Goal: Task Accomplishment & Management: Manage account settings

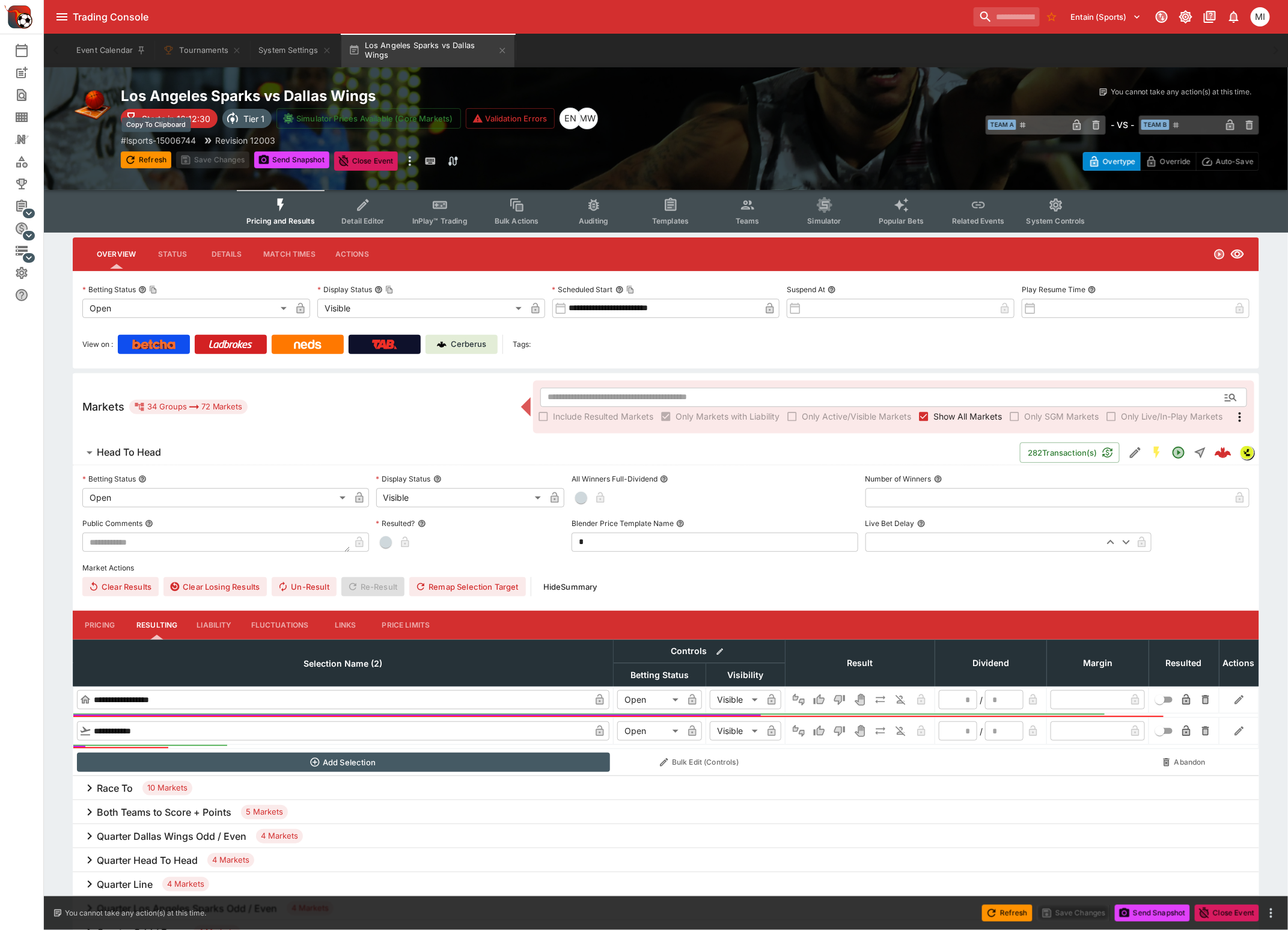
click at [179, 137] on p "# lsports-15006744" at bounding box center [158, 140] width 75 height 13
click at [277, 54] on button "System Settings" at bounding box center [295, 50] width 87 height 34
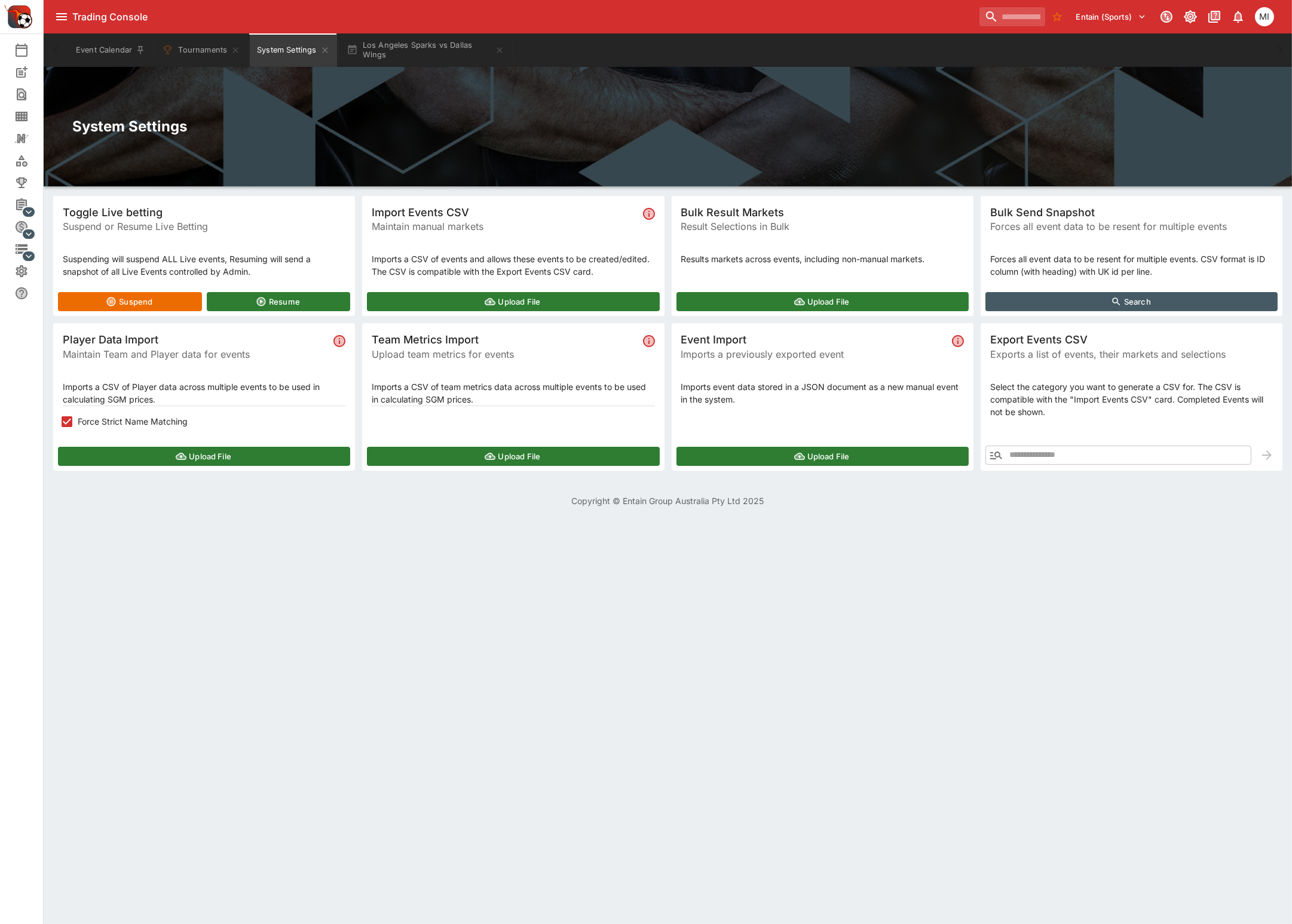
click at [144, 454] on button "Upload File" at bounding box center [204, 456] width 292 height 19
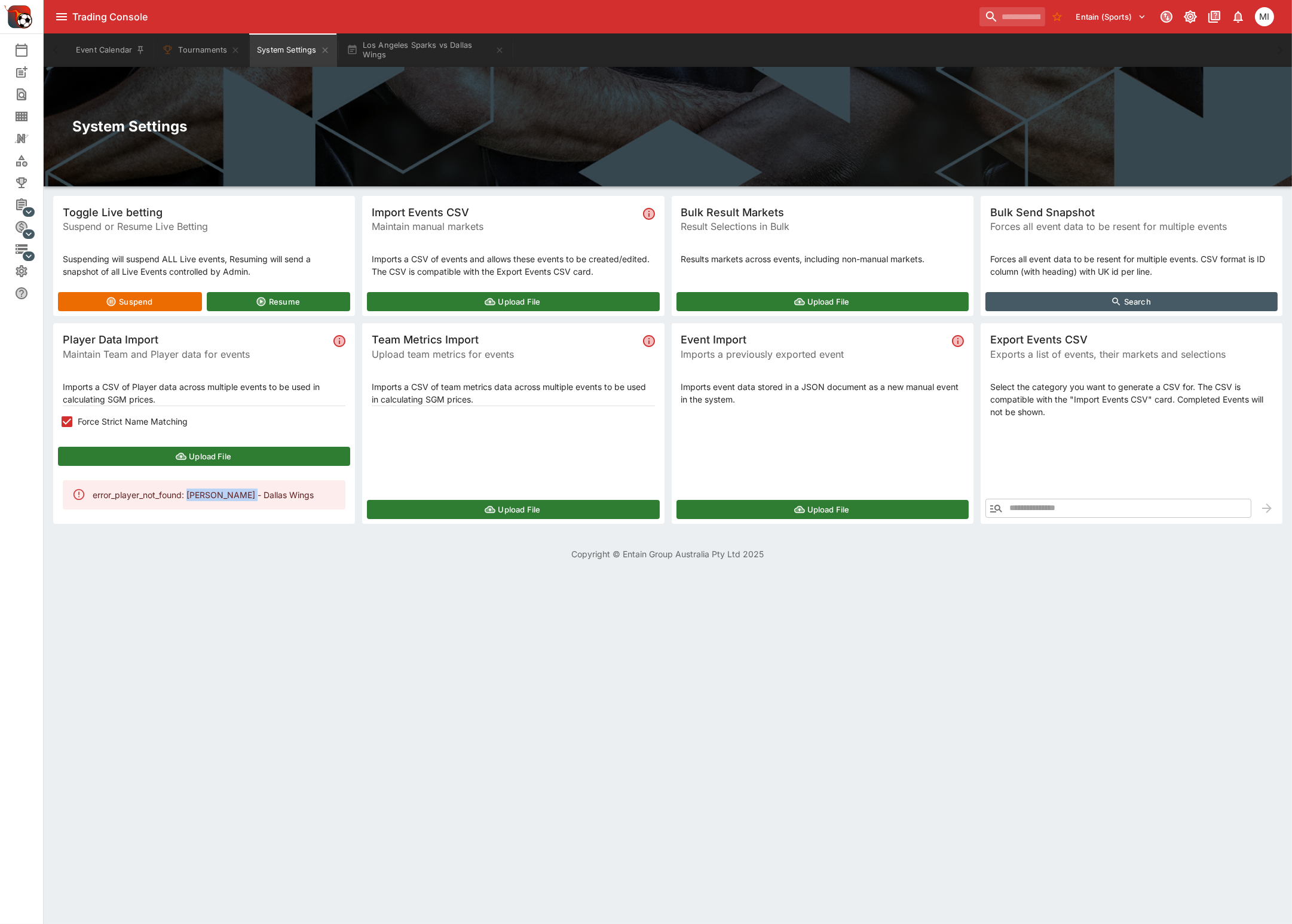
drag, startPoint x: 190, startPoint y: 493, endPoint x: 247, endPoint y: 495, distance: 57.0
click at [247, 495] on div "error_player_not_found: Maddy Siegrist - Dallas Wings" at bounding box center [203, 495] width 221 height 22
copy div "Maddy Siegrist"
click at [424, 45] on button "Los Angeles Sparks vs Dallas Wings" at bounding box center [426, 50] width 172 height 33
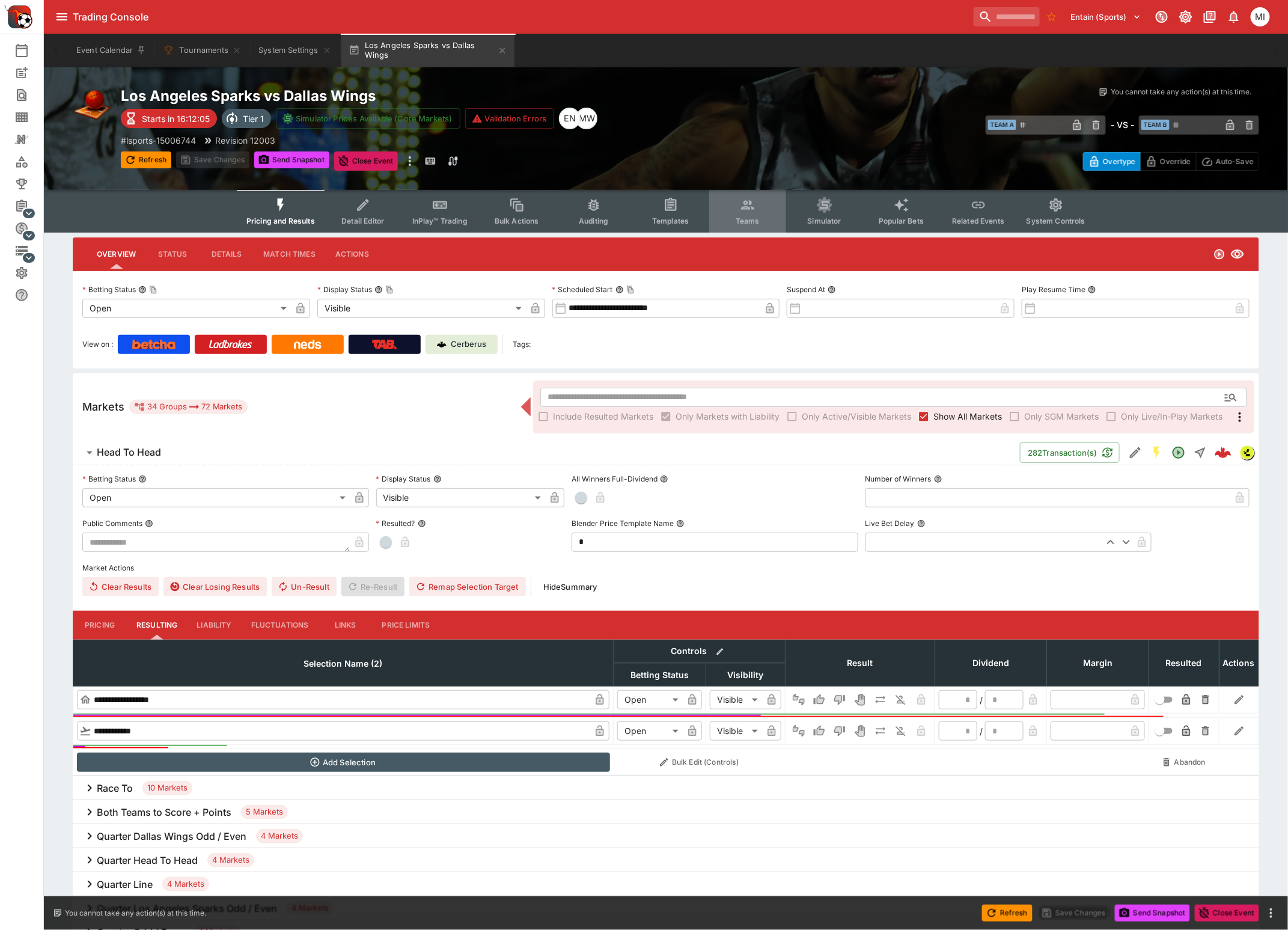
click at [746, 212] on button "Teams" at bounding box center [747, 211] width 77 height 43
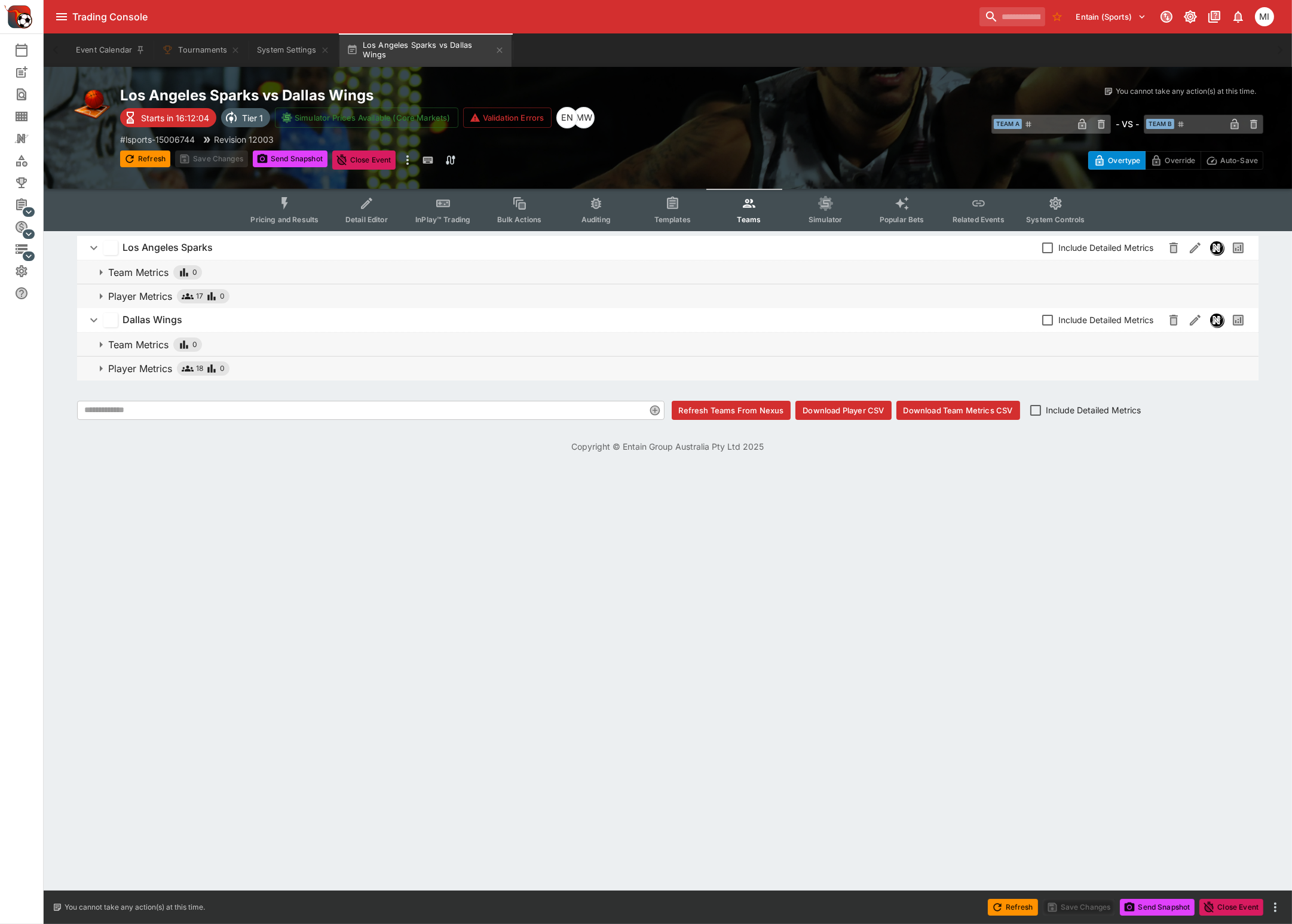
click at [139, 371] on p "Player Metrics" at bounding box center [140, 369] width 64 height 15
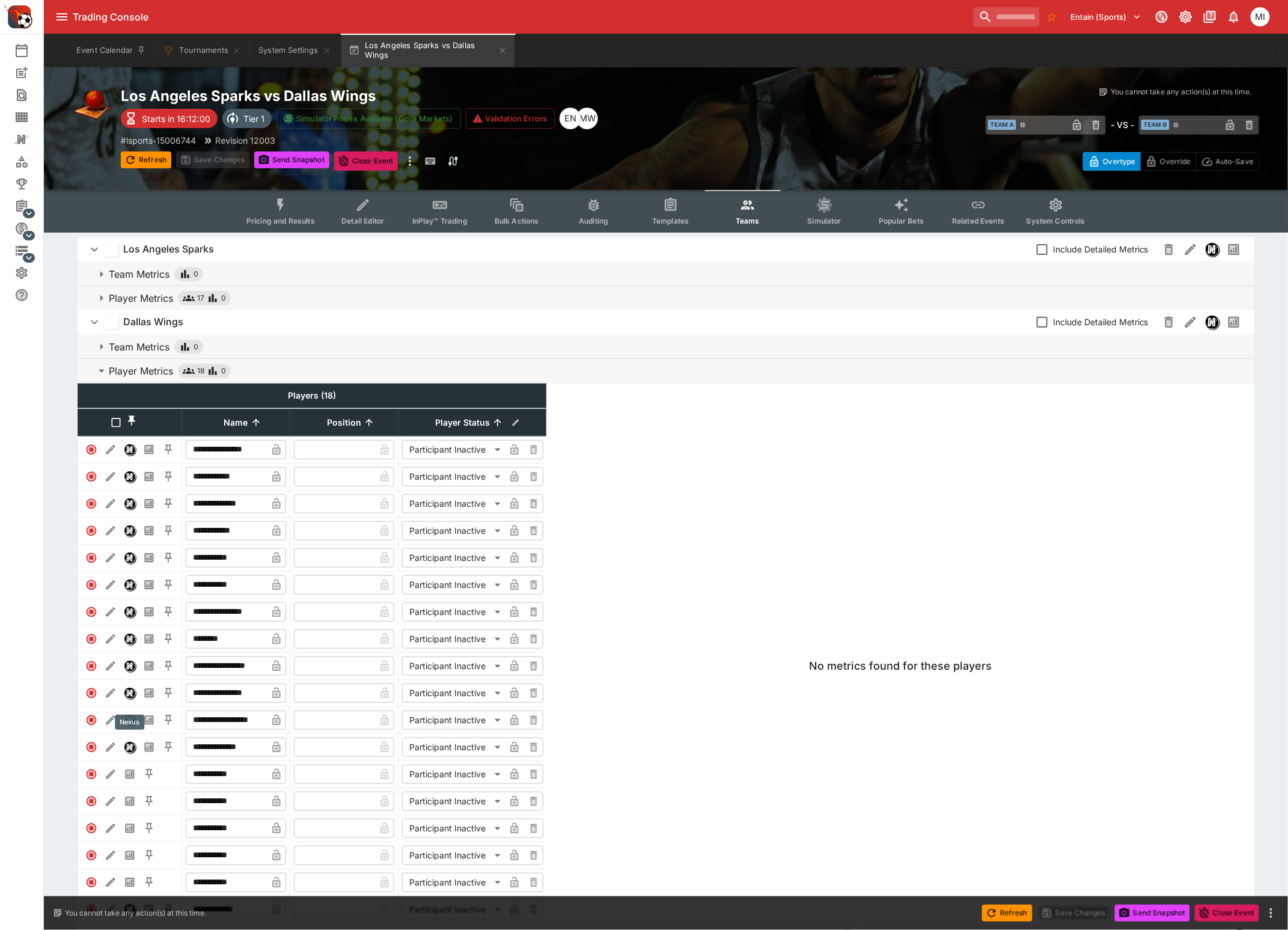
click at [131, 698] on img "Nexus" at bounding box center [130, 693] width 11 height 11
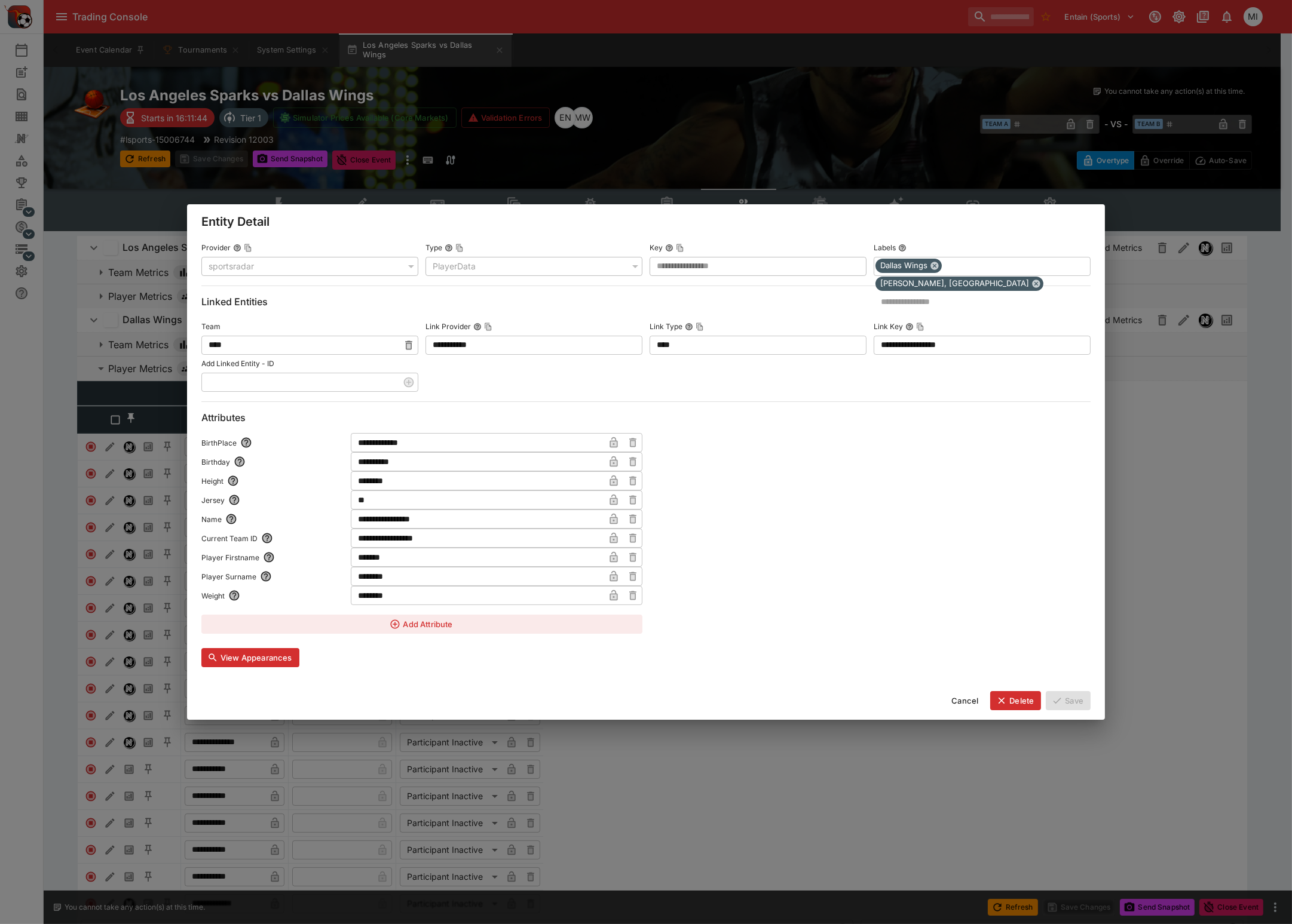
click at [430, 519] on input "**********" at bounding box center [478, 519] width 253 height 19
type input "**********"
click at [613, 518] on icon "button" at bounding box center [613, 519] width 8 height 11
click at [398, 559] on input "*******" at bounding box center [478, 557] width 253 height 19
type input "*****"
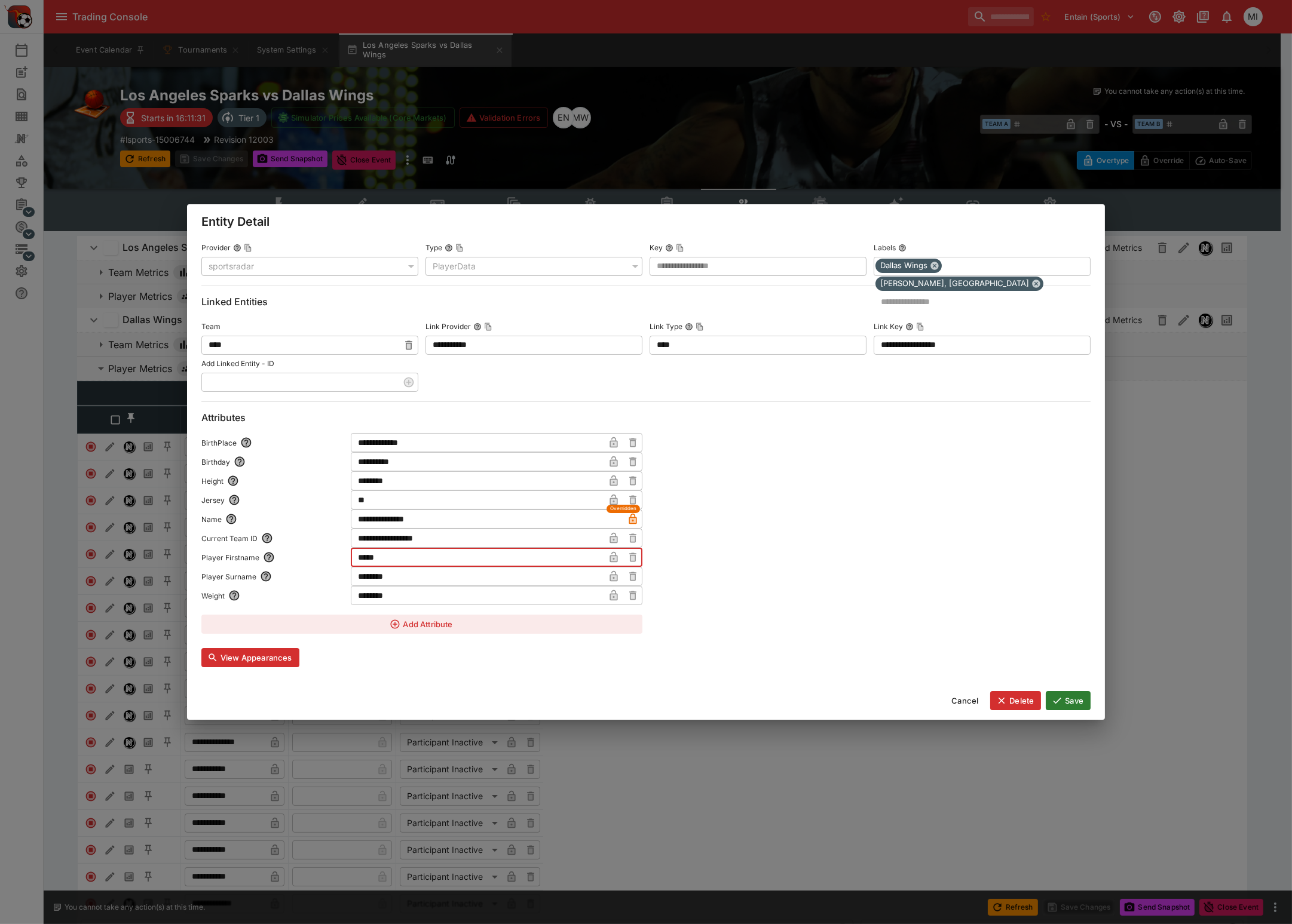
click at [613, 557] on icon "button" at bounding box center [613, 559] width 6 height 5
click at [1068, 700] on button "Save" at bounding box center [1068, 700] width 45 height 19
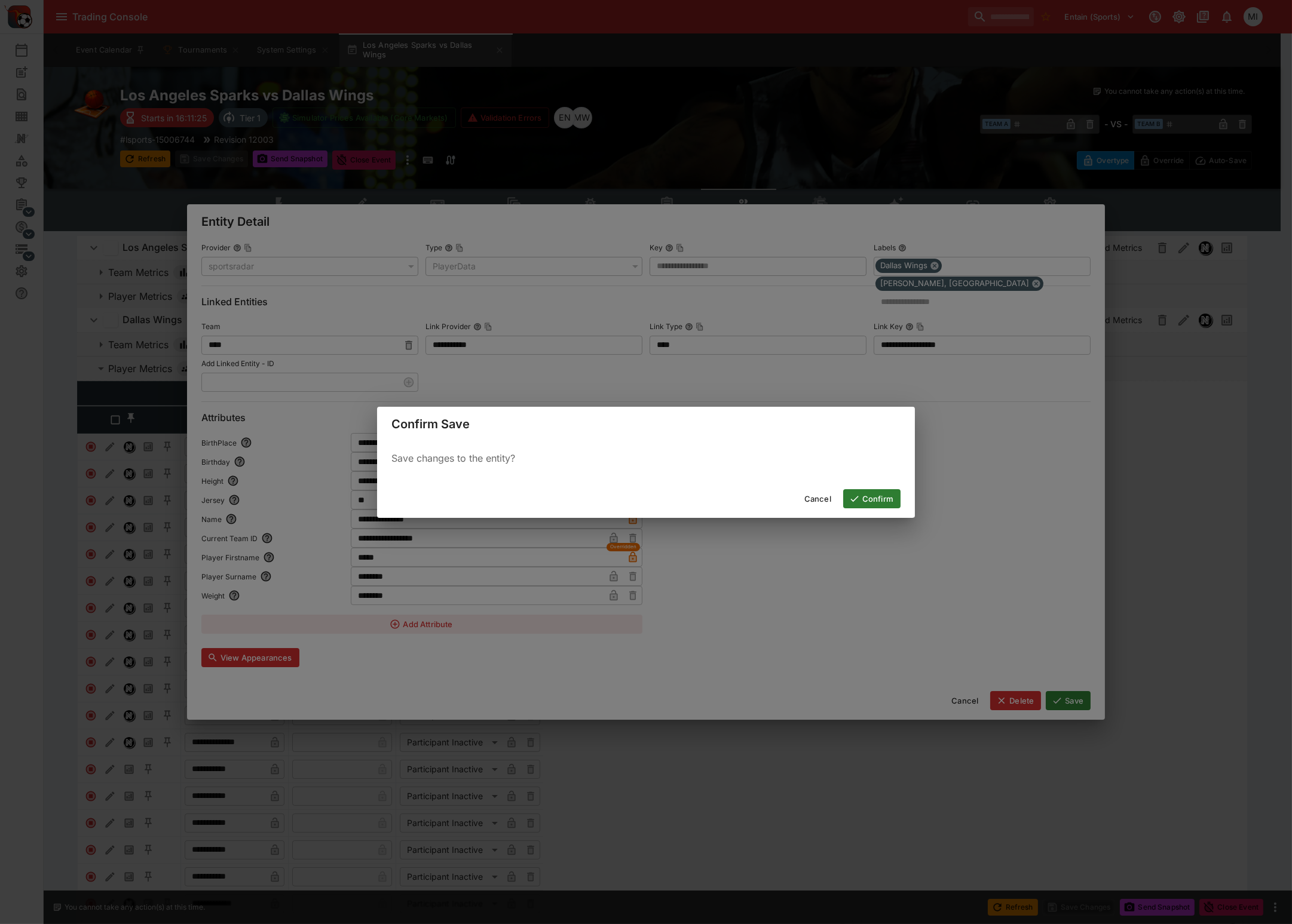
click at [882, 494] on button "Confirm" at bounding box center [872, 499] width 57 height 19
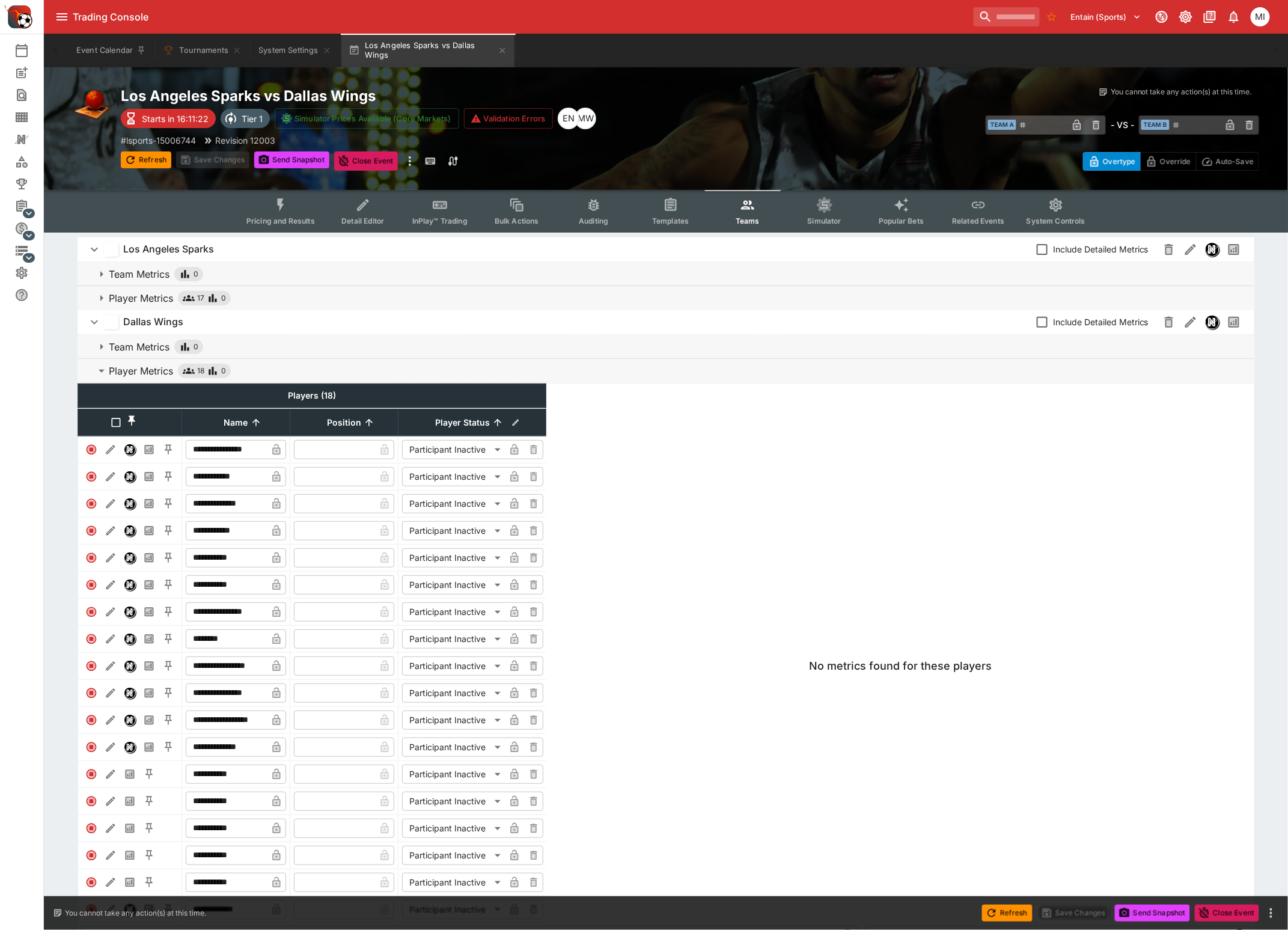
click at [225, 702] on input "**********" at bounding box center [226, 693] width 81 height 19
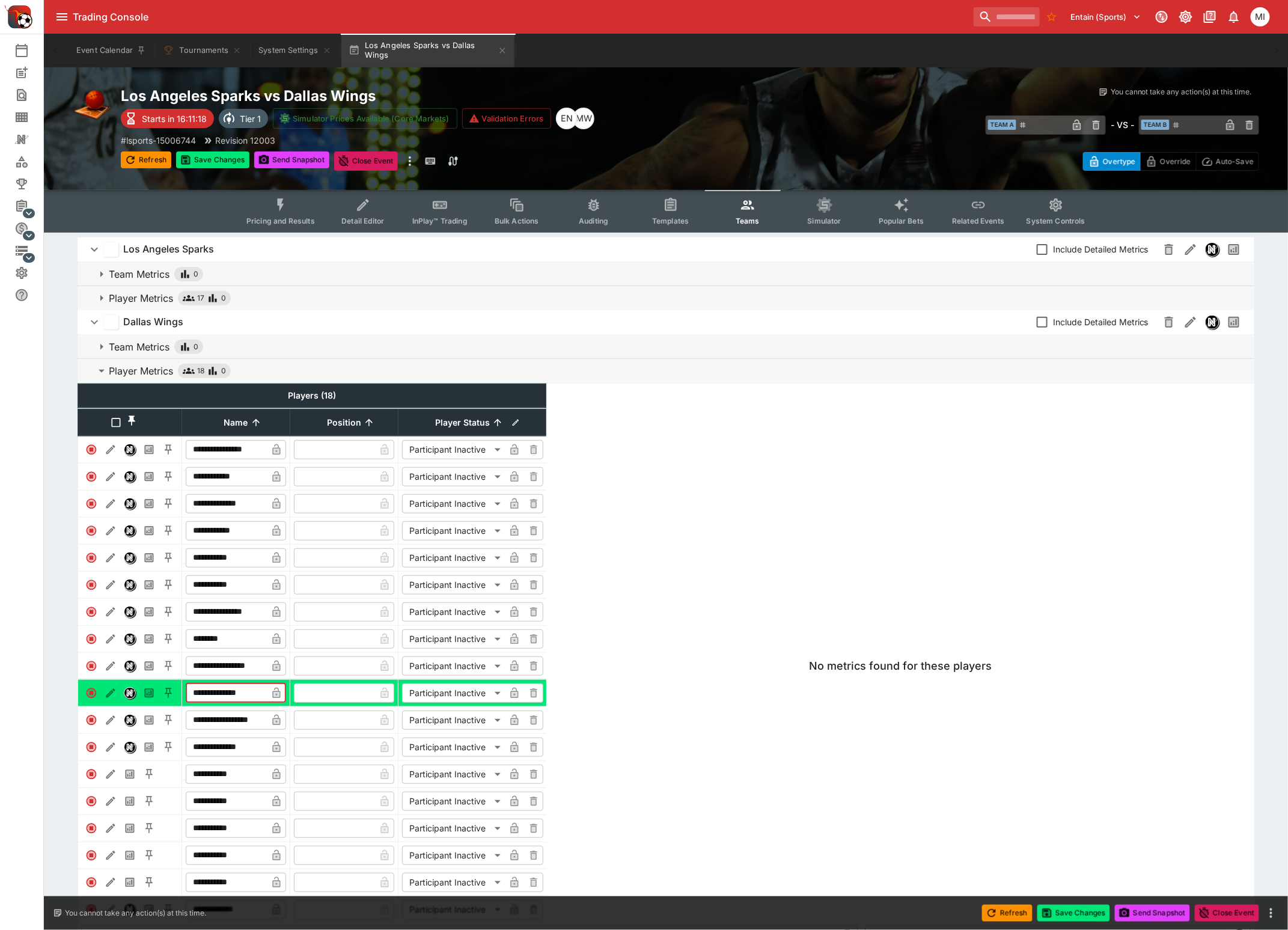
type input "**********"
click at [274, 699] on icon "button" at bounding box center [277, 693] width 12 height 12
click at [221, 153] on button "Save Changes" at bounding box center [212, 159] width 73 height 17
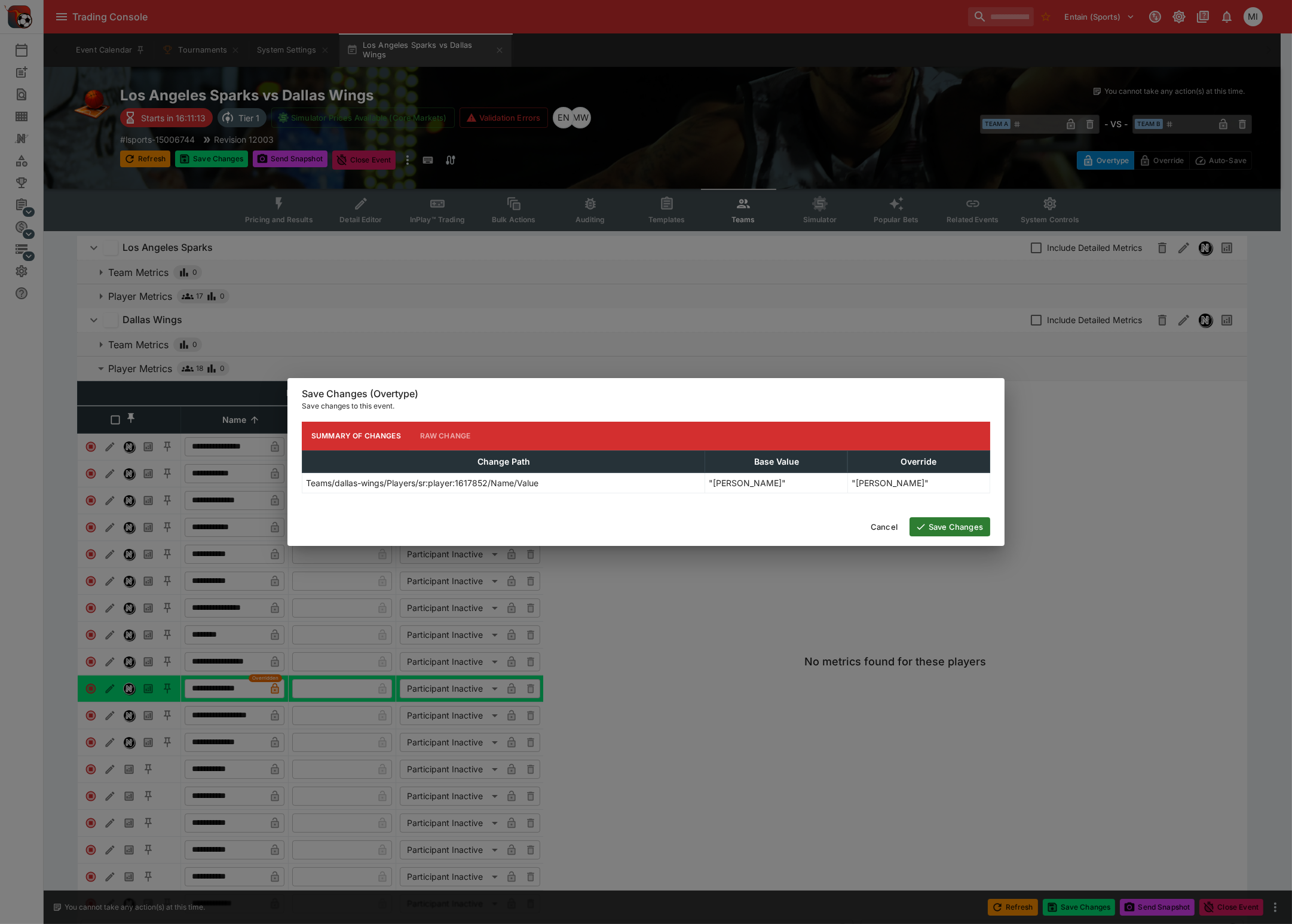
click at [950, 529] on button "Save Changes" at bounding box center [949, 527] width 81 height 19
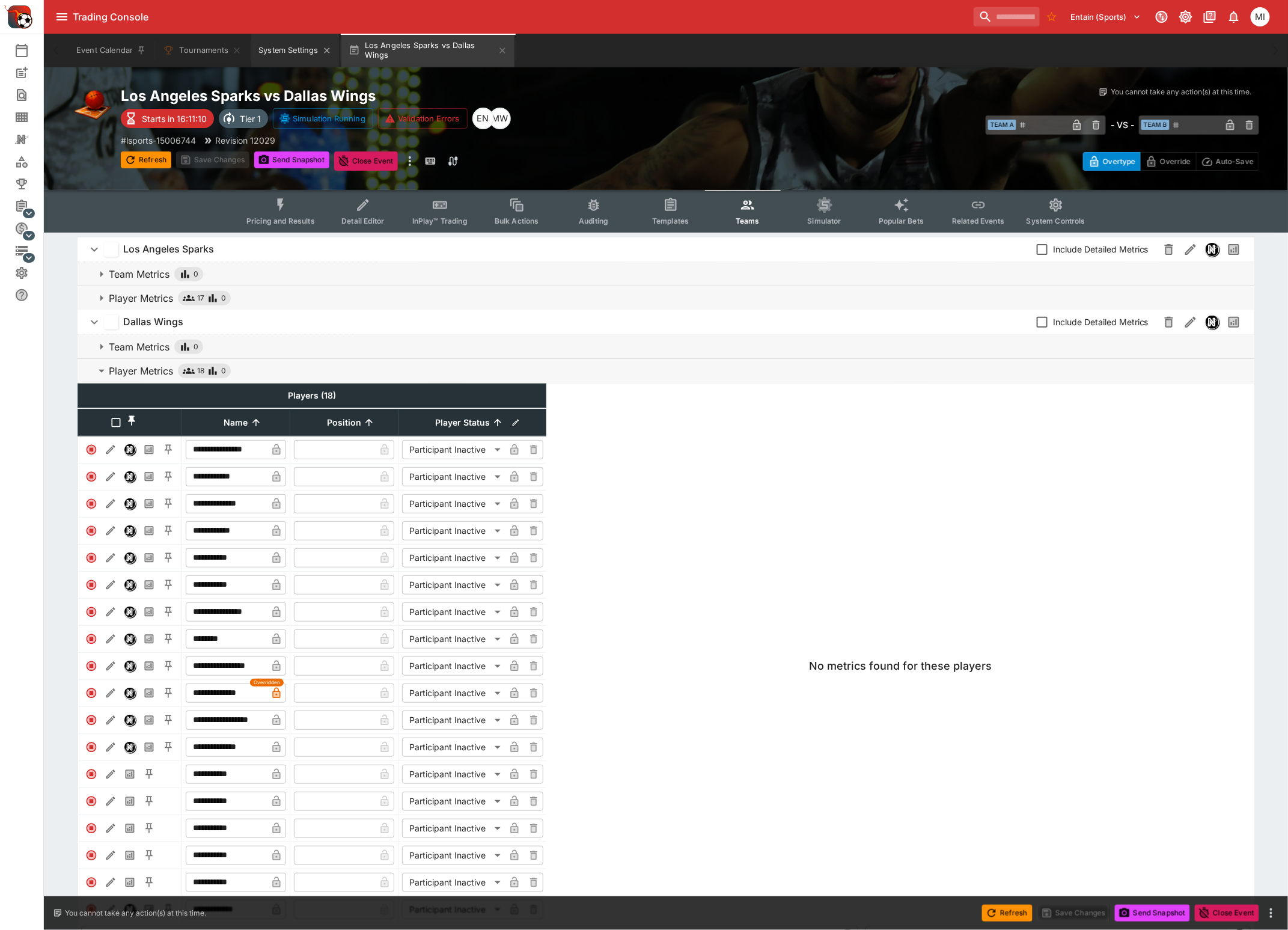
click at [279, 48] on button "System Settings" at bounding box center [295, 50] width 87 height 34
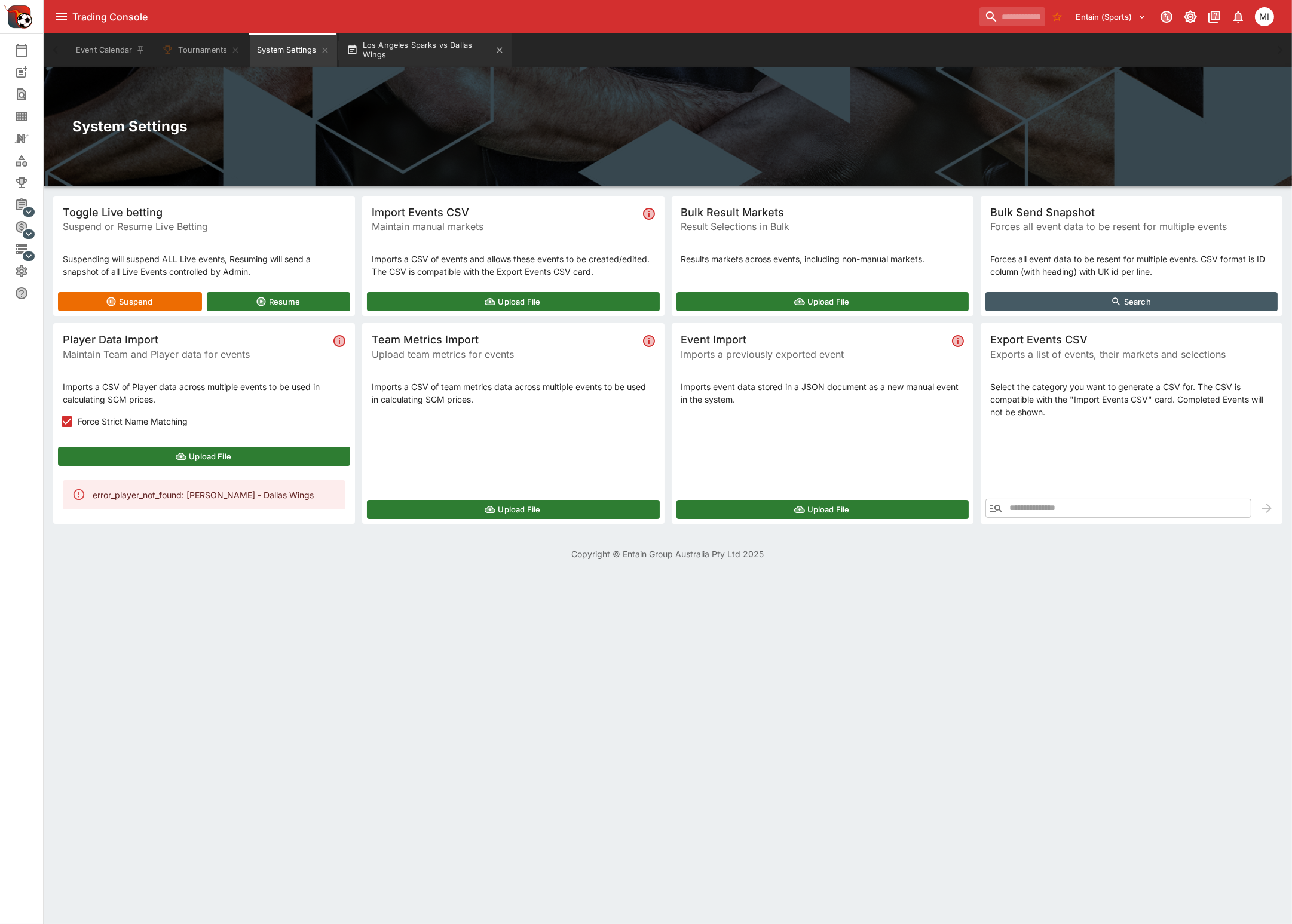
click at [385, 51] on button "Los Angeles Sparks vs Dallas Wings" at bounding box center [426, 50] width 172 height 33
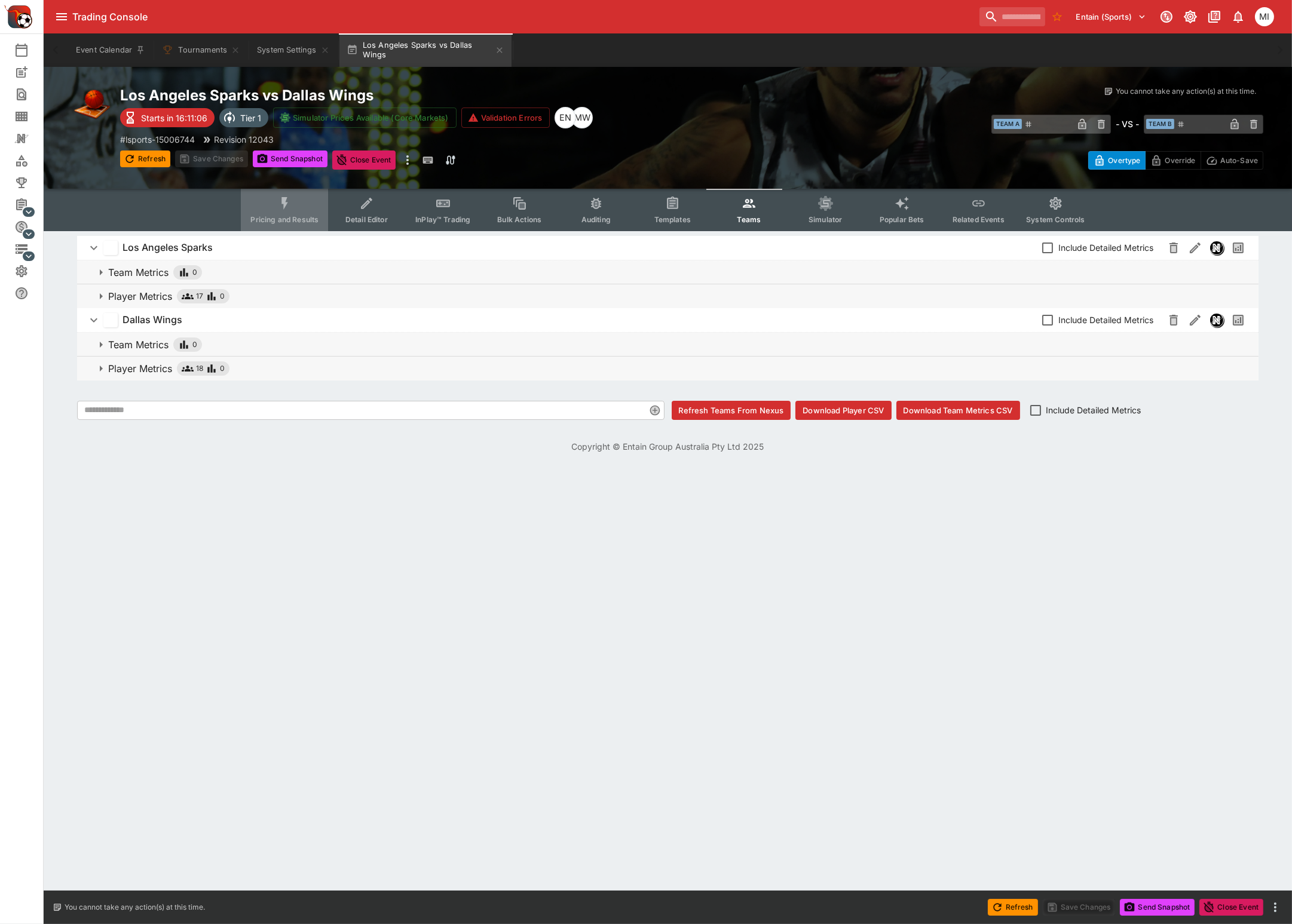
click at [286, 218] on span "Pricing and Results" at bounding box center [284, 219] width 68 height 9
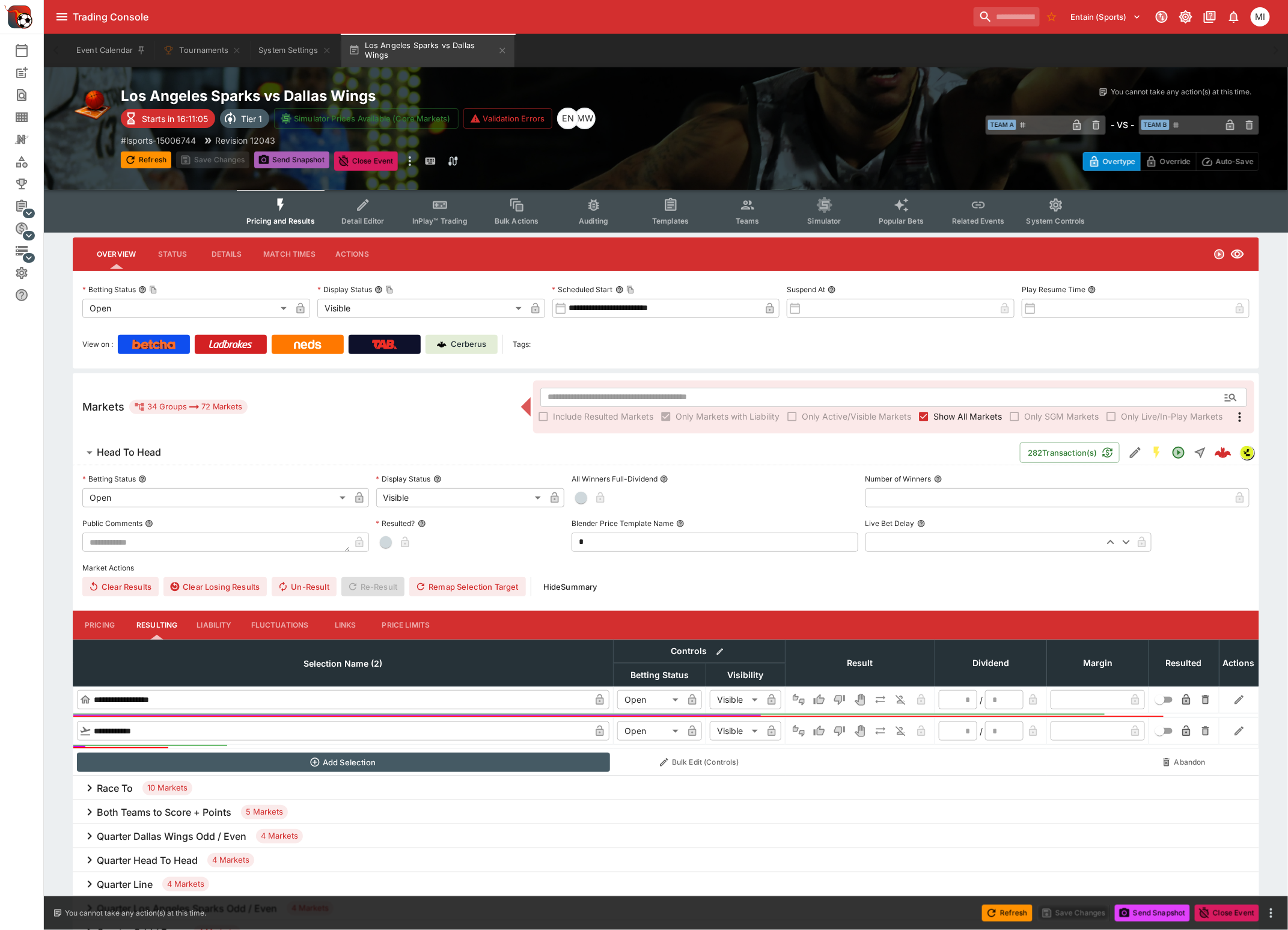
click at [289, 155] on button "Send Snapshot" at bounding box center [291, 159] width 75 height 17
click at [277, 50] on button "System Settings" at bounding box center [295, 50] width 87 height 34
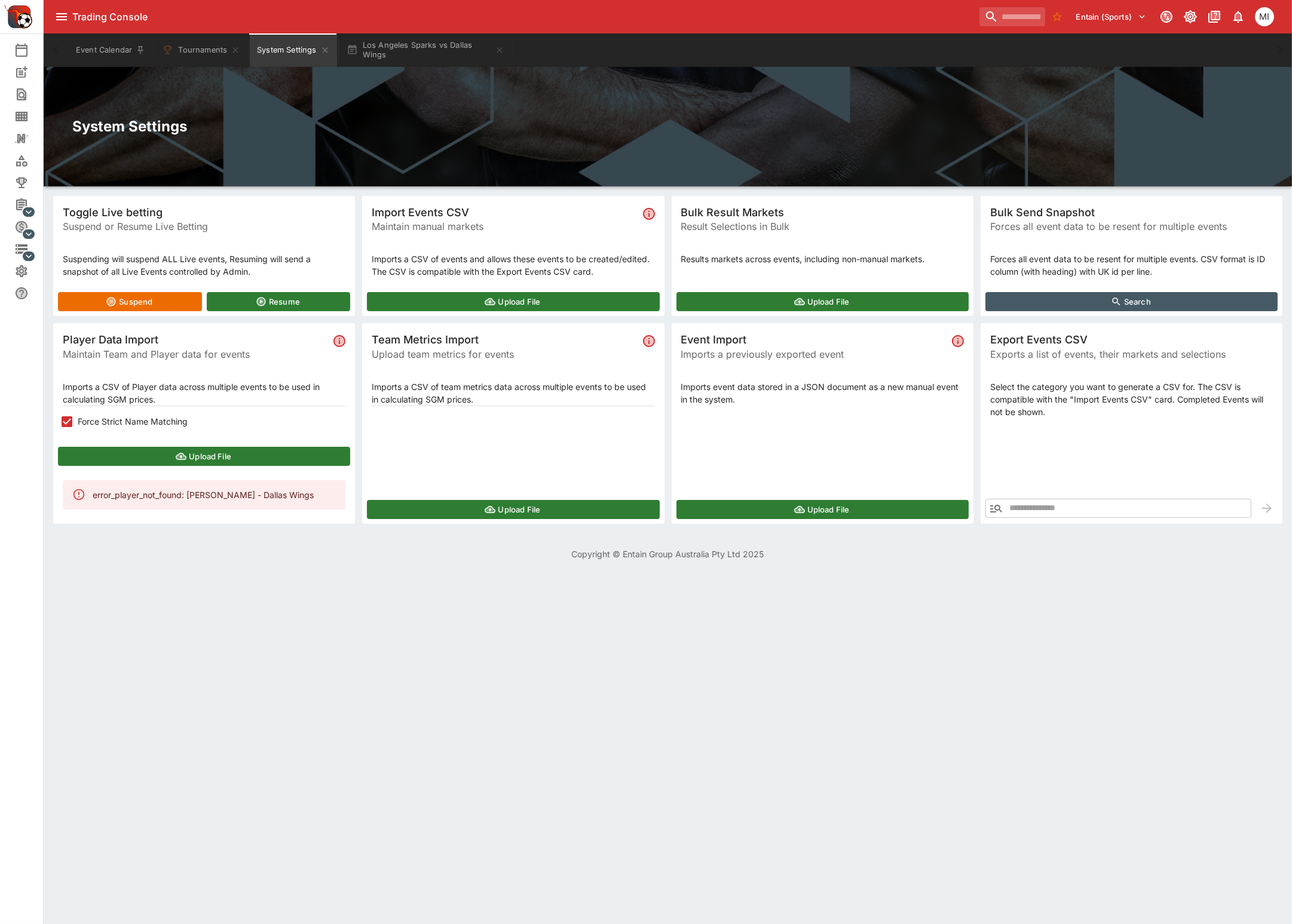
click at [190, 448] on button "Upload File" at bounding box center [204, 456] width 292 height 19
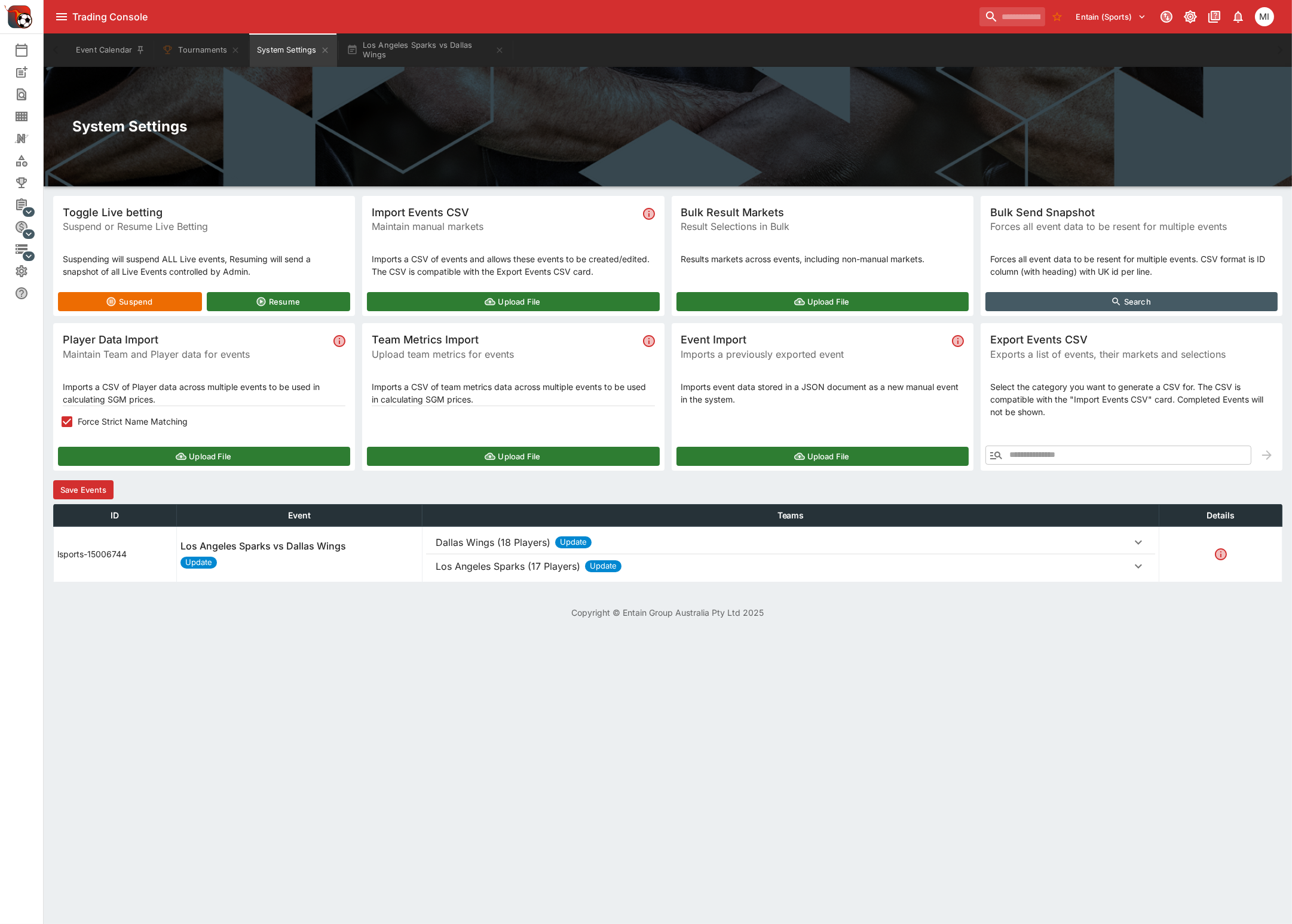
click at [101, 482] on button "Save Events" at bounding box center [83, 489] width 61 height 19
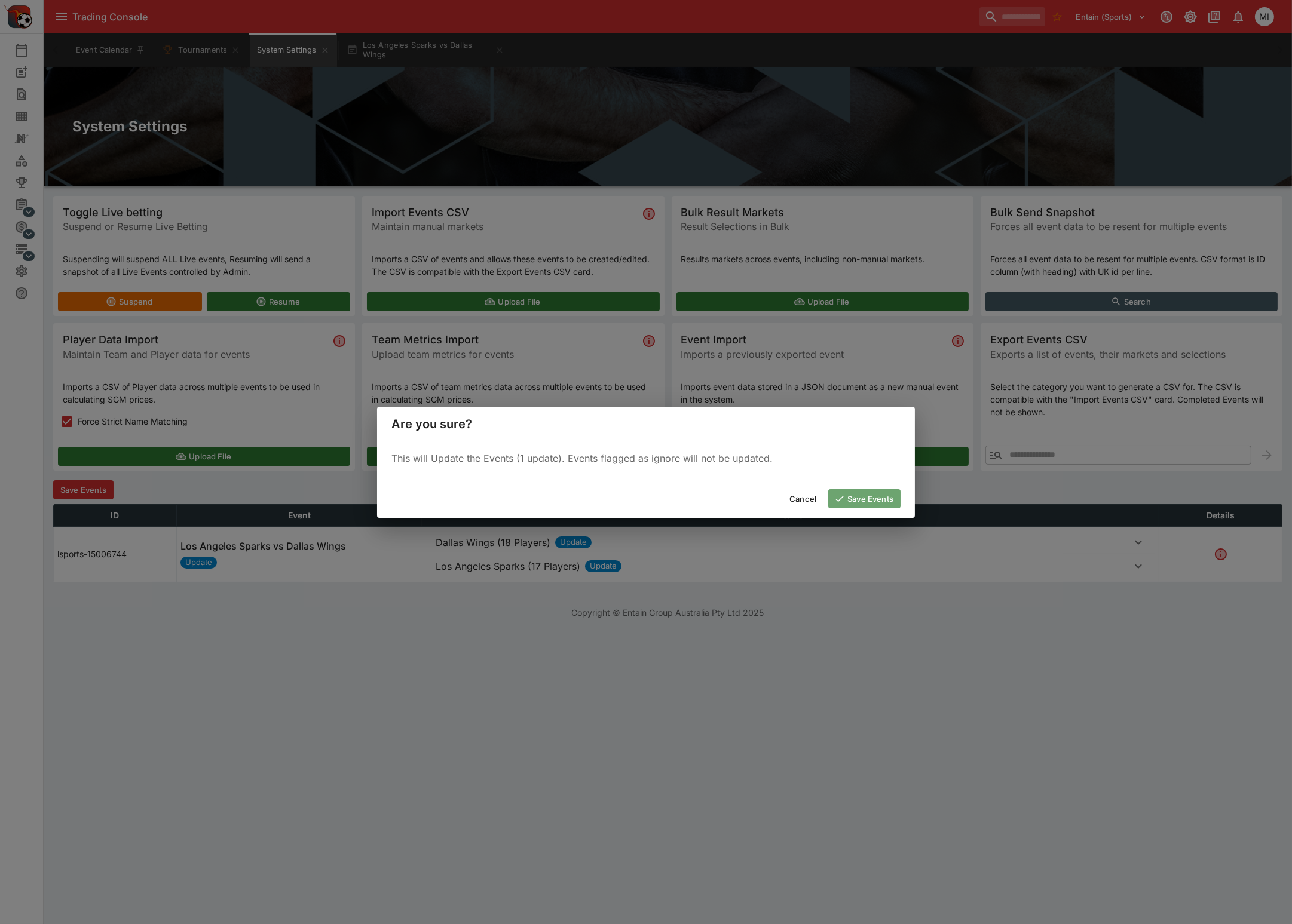
click at [848, 494] on button "Save Events" at bounding box center [864, 499] width 73 height 19
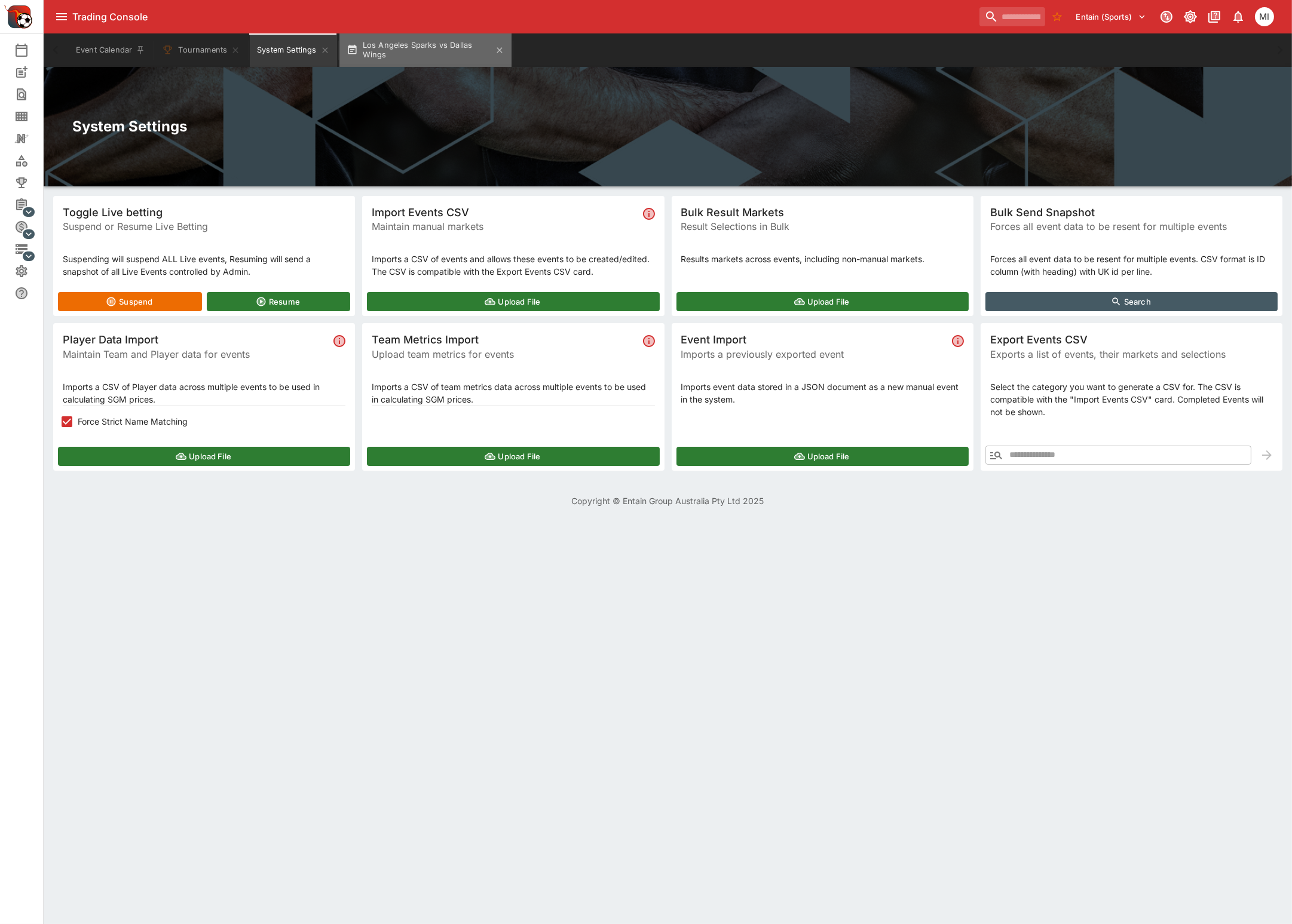
click at [446, 59] on button "Los Angeles Sparks vs Dallas Wings" at bounding box center [426, 50] width 172 height 33
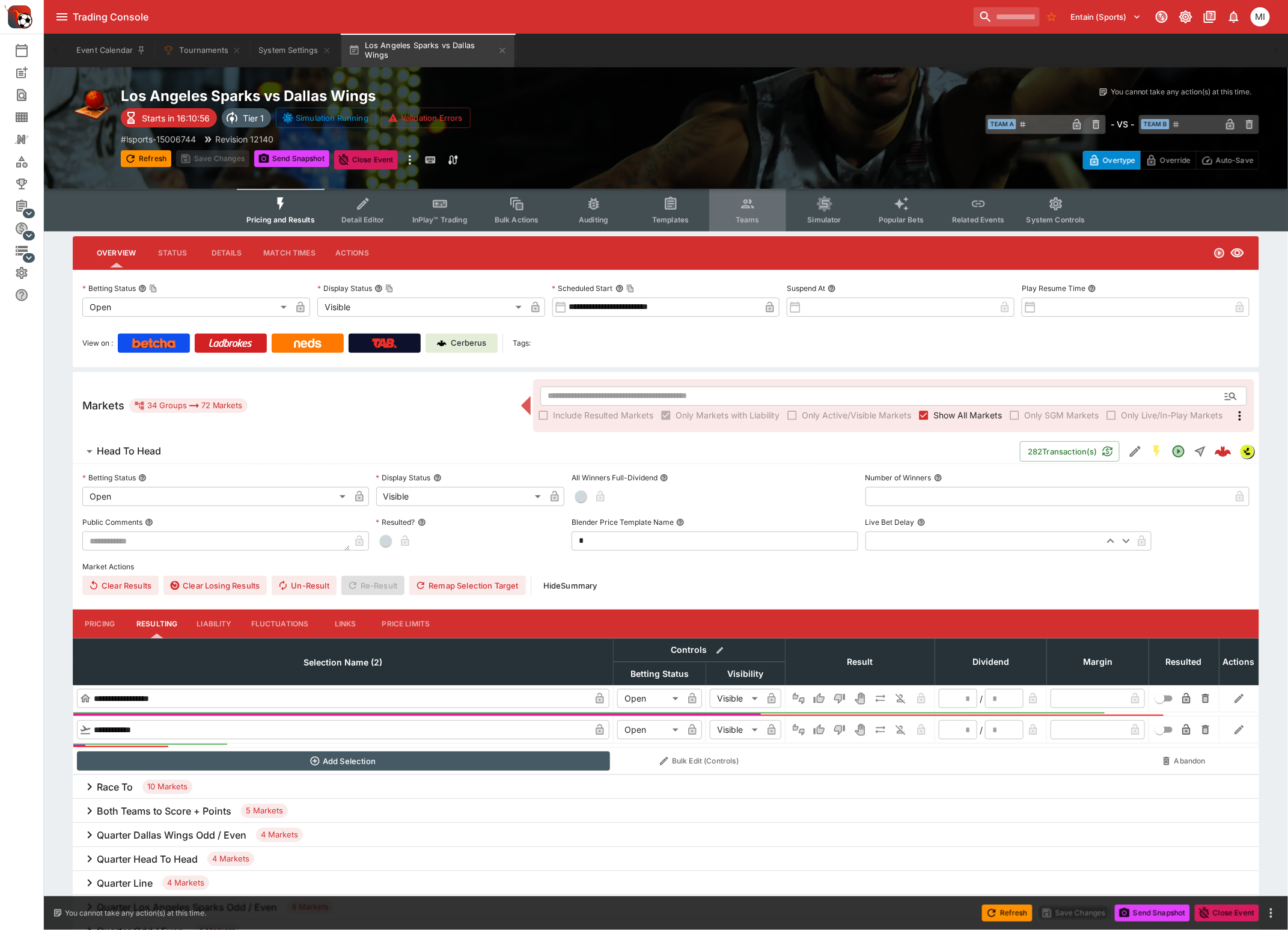
click at [744, 212] on button "Teams" at bounding box center [747, 210] width 77 height 43
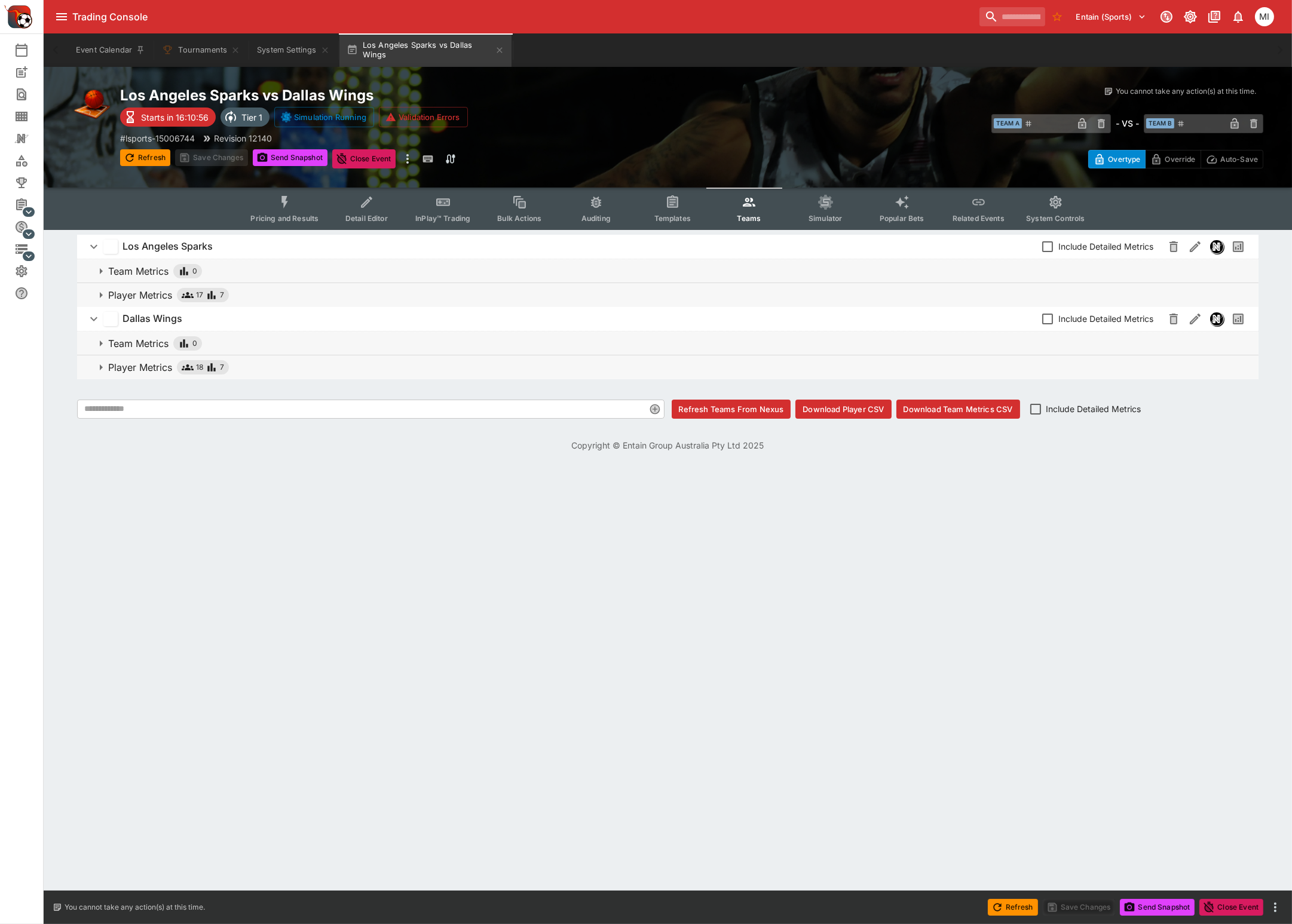
click at [148, 363] on p "Player Metrics" at bounding box center [140, 367] width 64 height 15
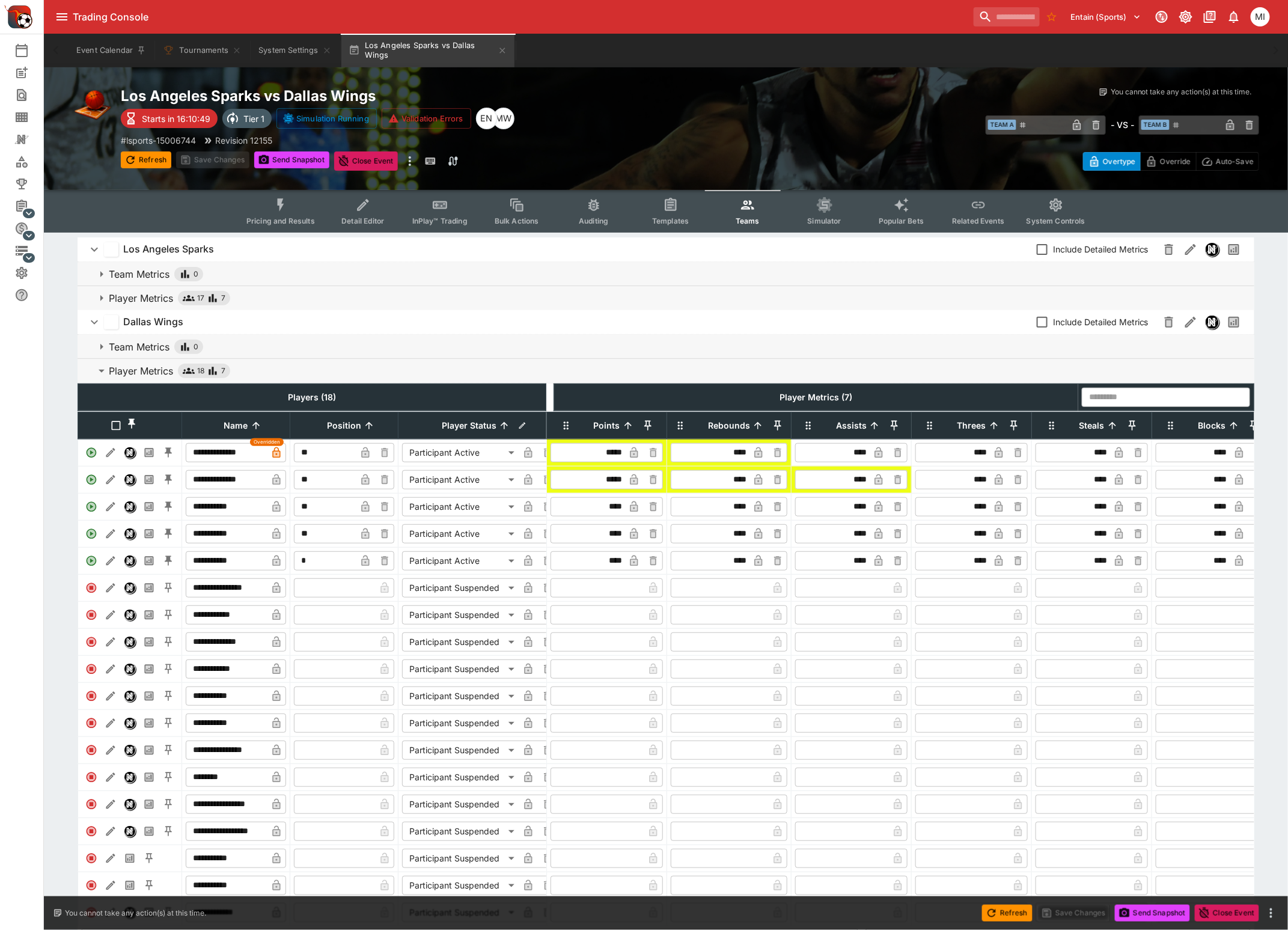
click at [143, 293] on p "Player Metrics" at bounding box center [141, 298] width 64 height 15
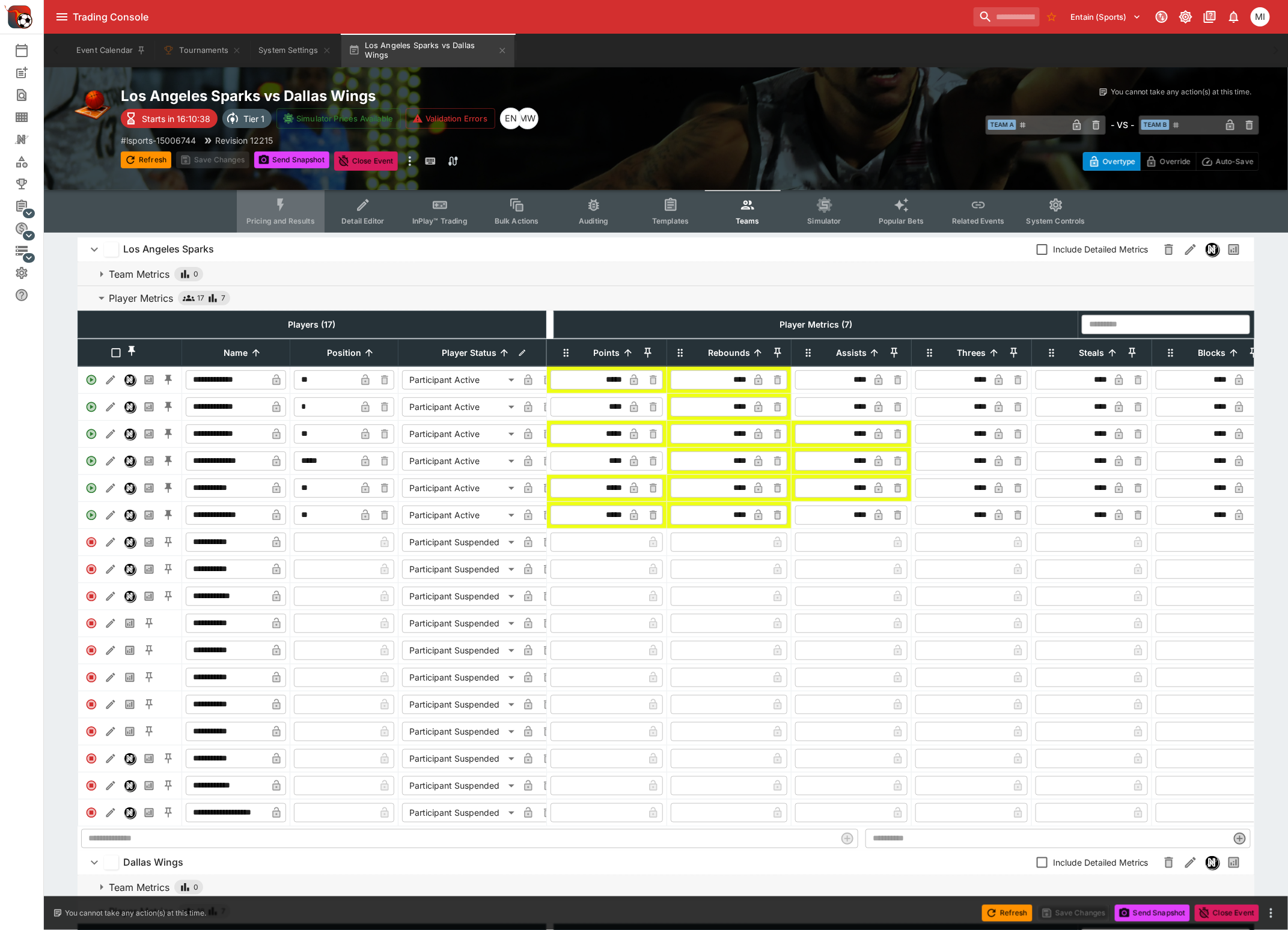
click at [289, 206] on icon "Event type filters" at bounding box center [280, 204] width 15 height 15
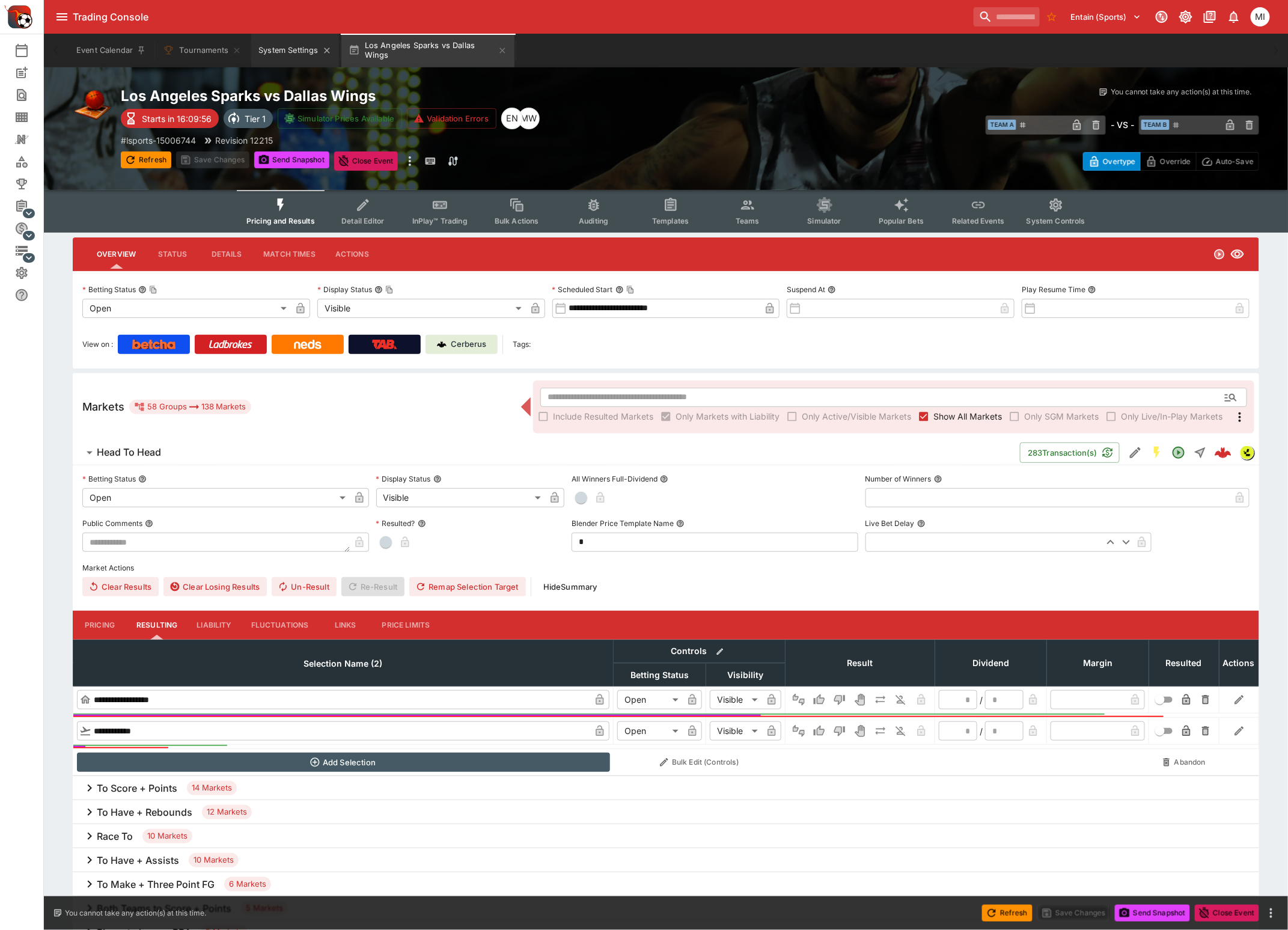
click at [259, 57] on button "System Settings" at bounding box center [295, 50] width 87 height 34
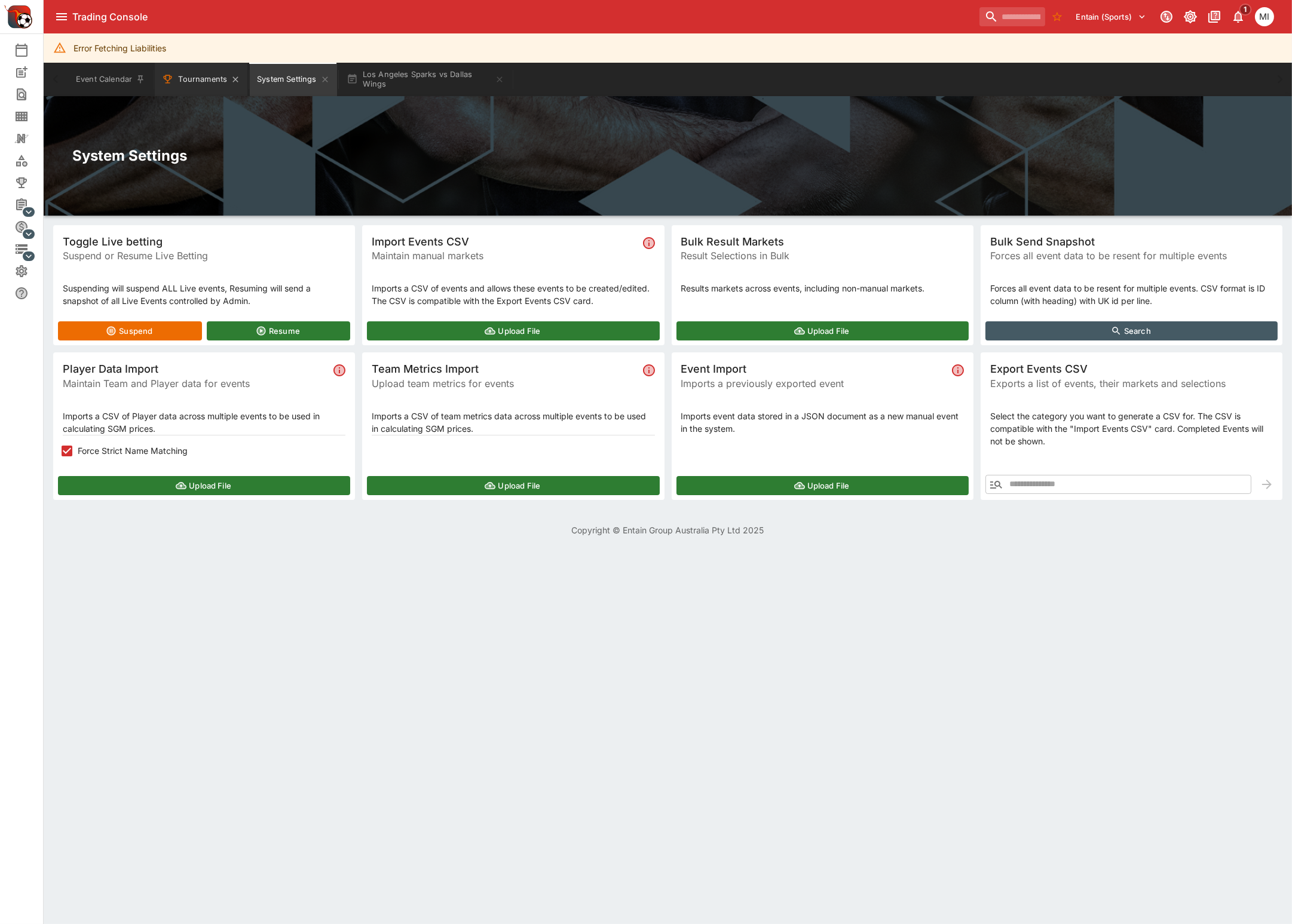
click at [201, 57] on div "Error Fetching Liabilities" at bounding box center [667, 48] width 1248 height 29
click at [200, 79] on button "Tournaments" at bounding box center [200, 79] width 93 height 33
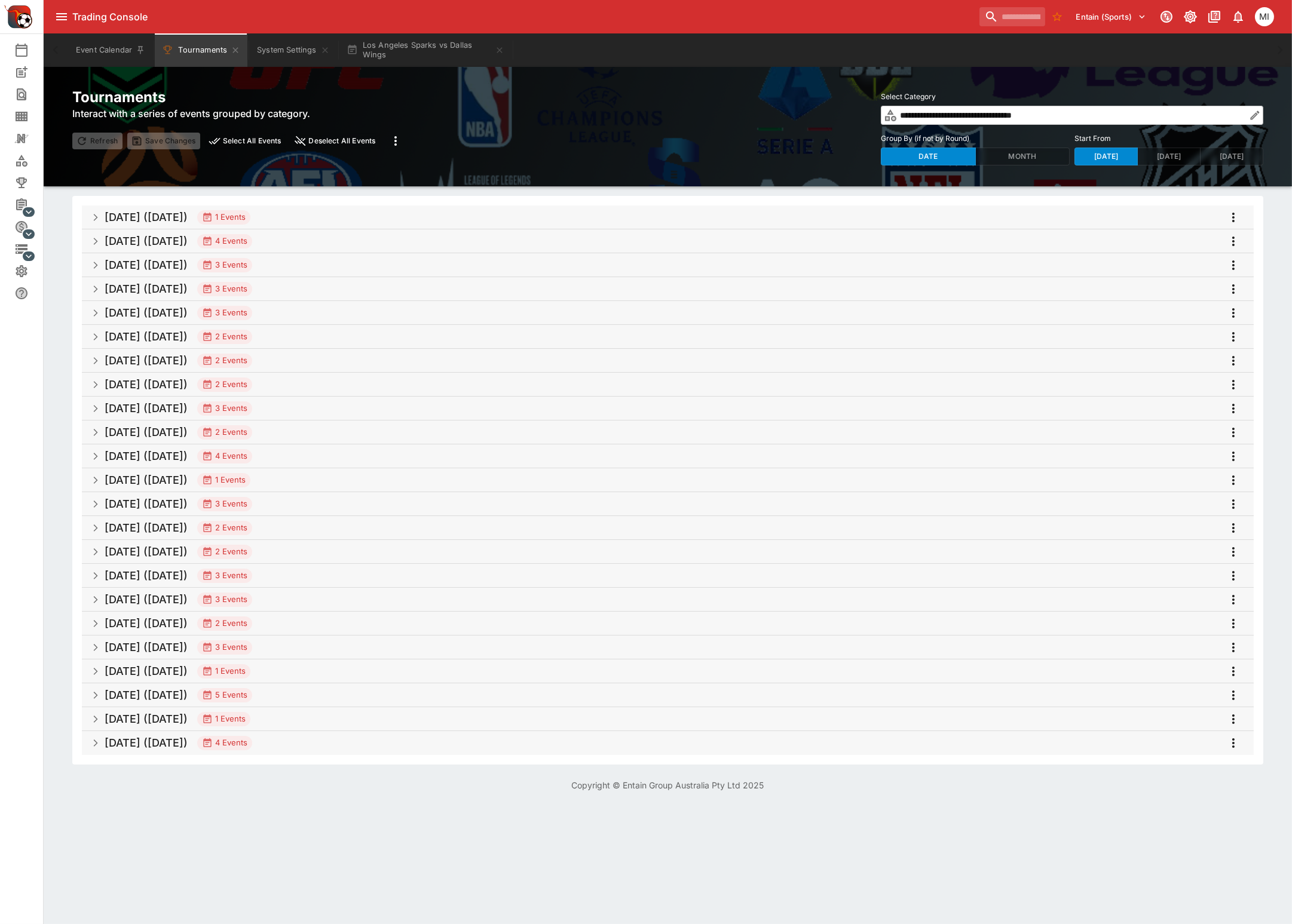
click at [320, 237] on span "Aug 2025 (2025-08-22) 4 Events" at bounding box center [674, 241] width 1139 height 21
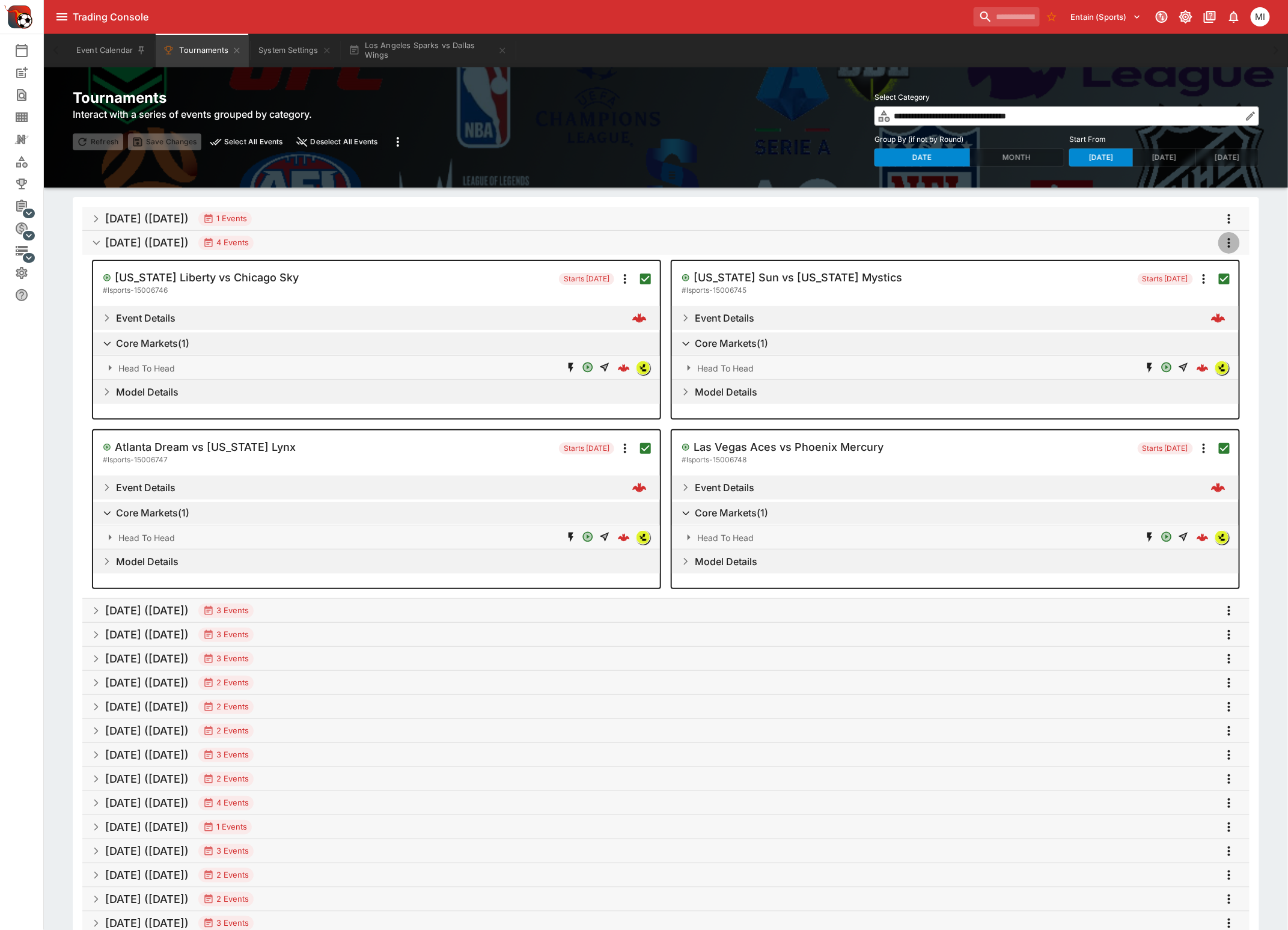
click at [1228, 239] on icon "more" at bounding box center [1229, 243] width 15 height 15
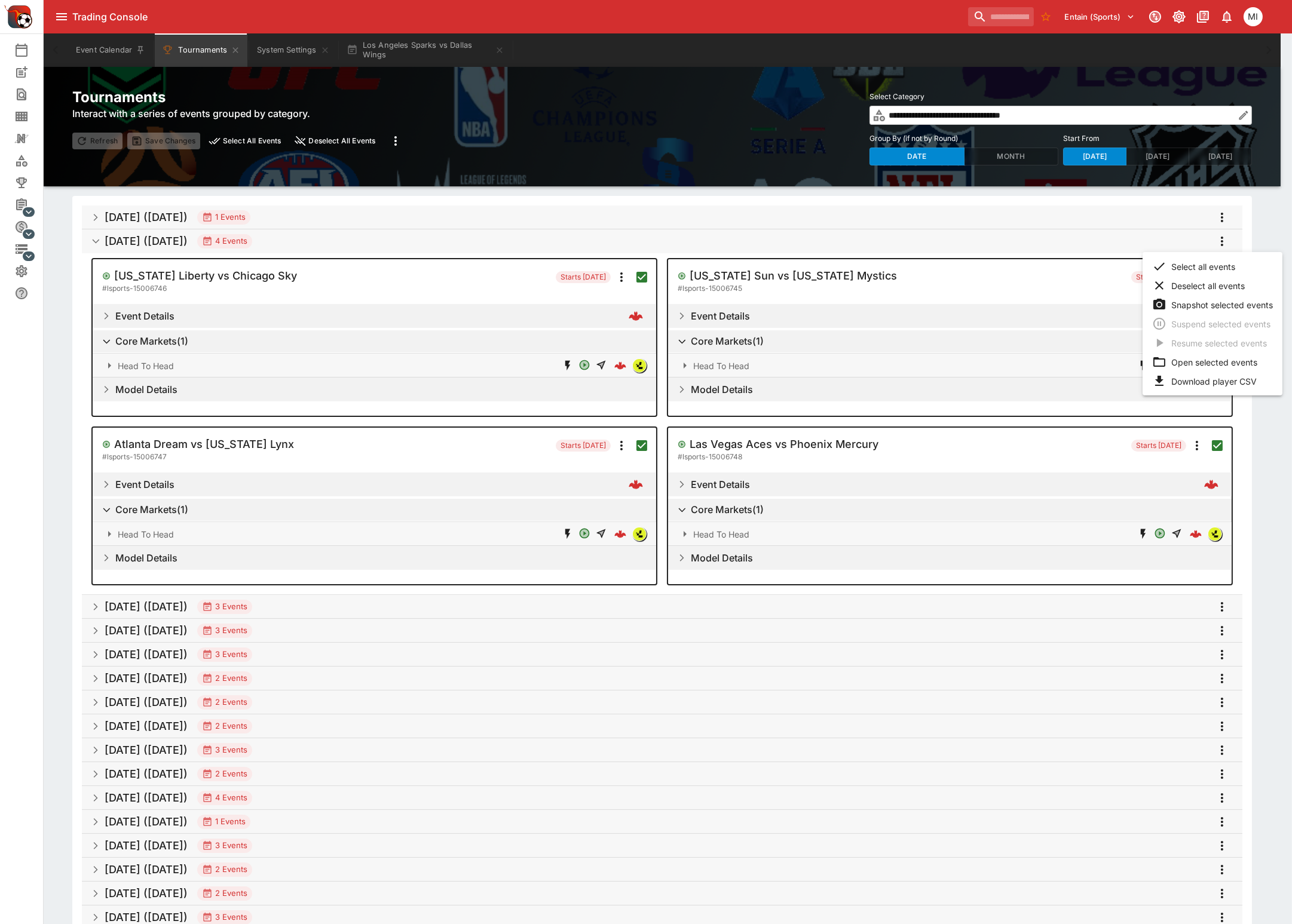
click at [1205, 305] on li "Snapshot selected events" at bounding box center [1212, 304] width 140 height 19
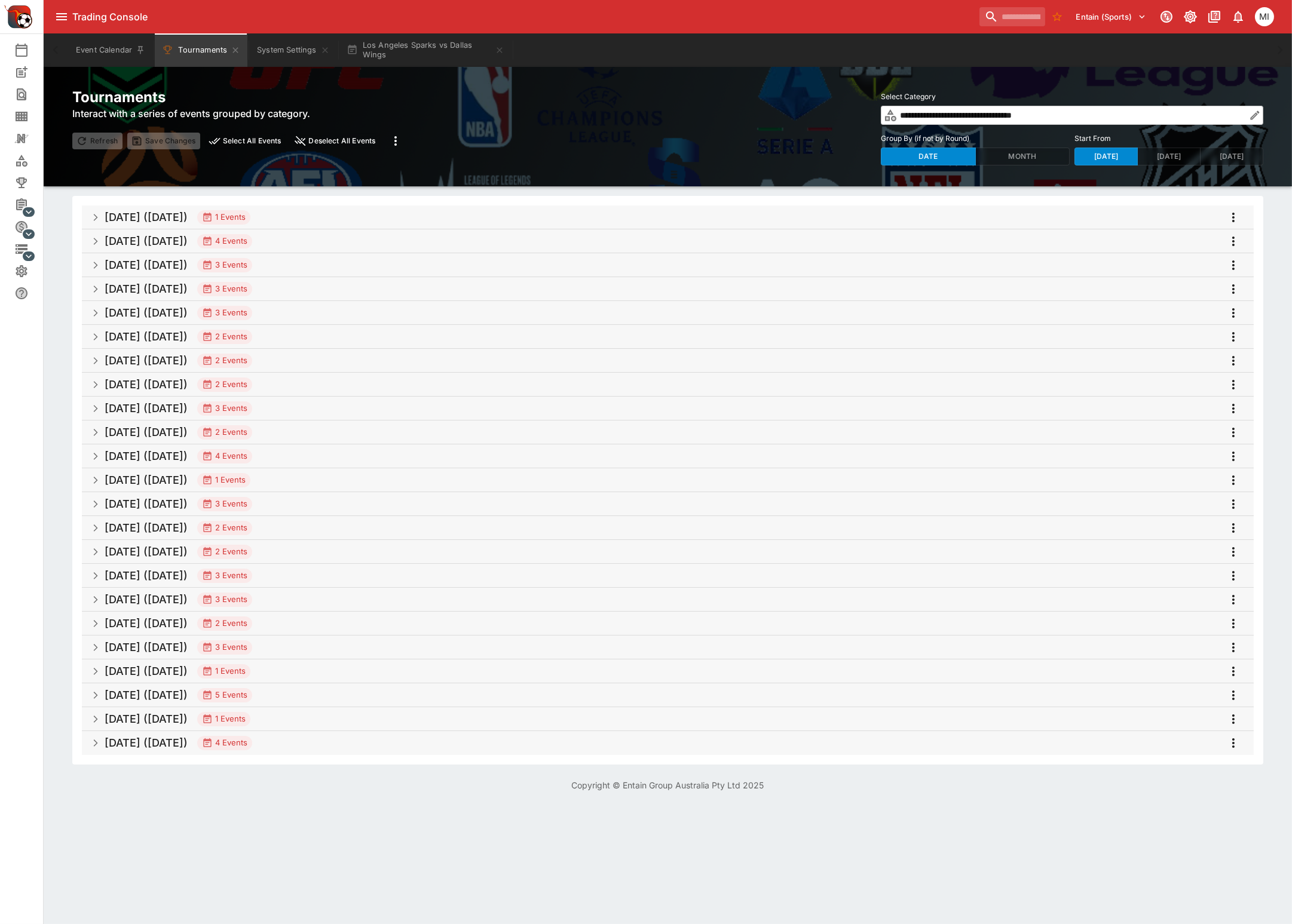
click at [385, 237] on span "Aug 2025 (2025-08-22) 4 Events" at bounding box center [674, 241] width 1139 height 21
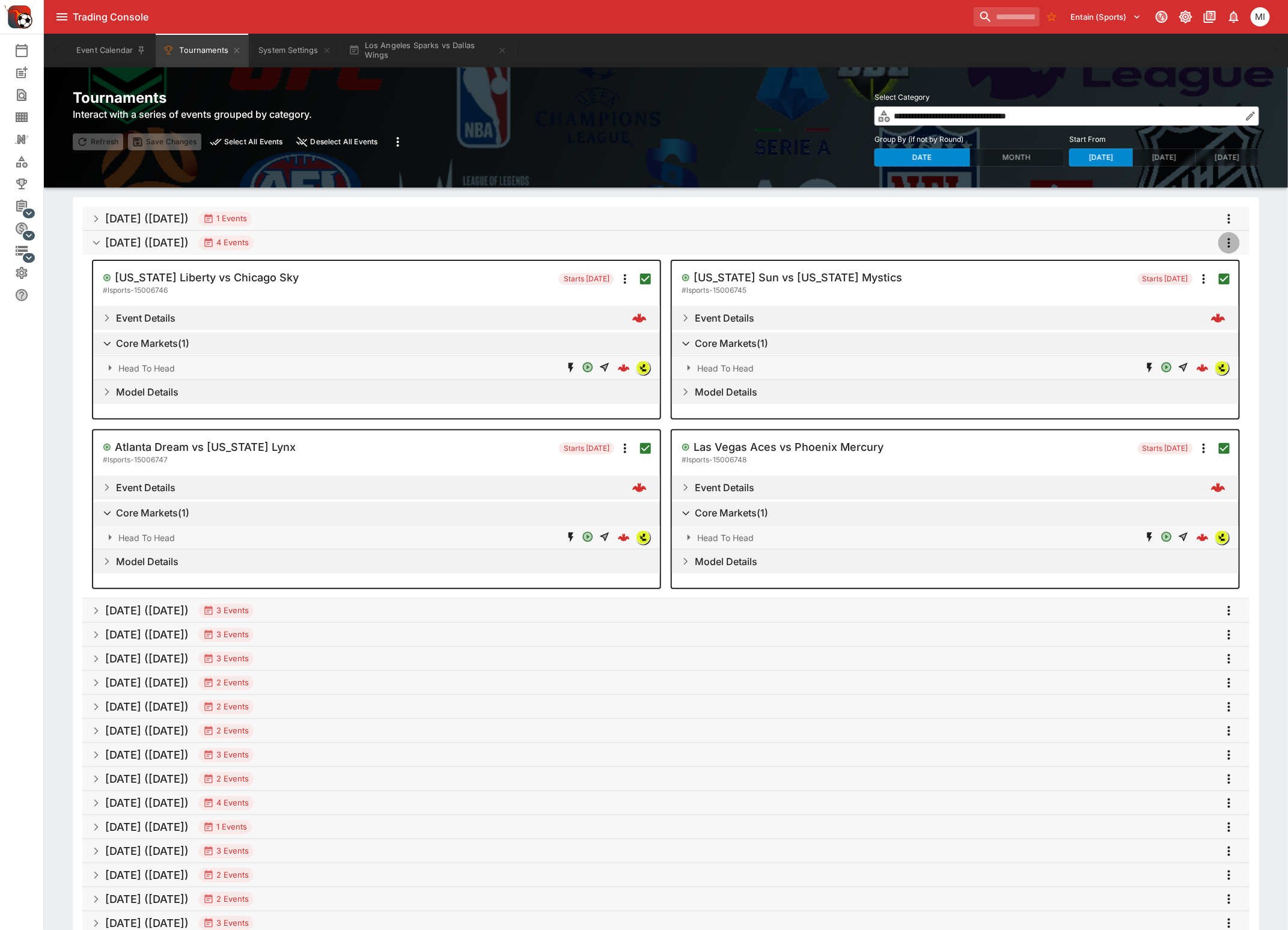
click at [1223, 240] on icon "more" at bounding box center [1229, 243] width 15 height 15
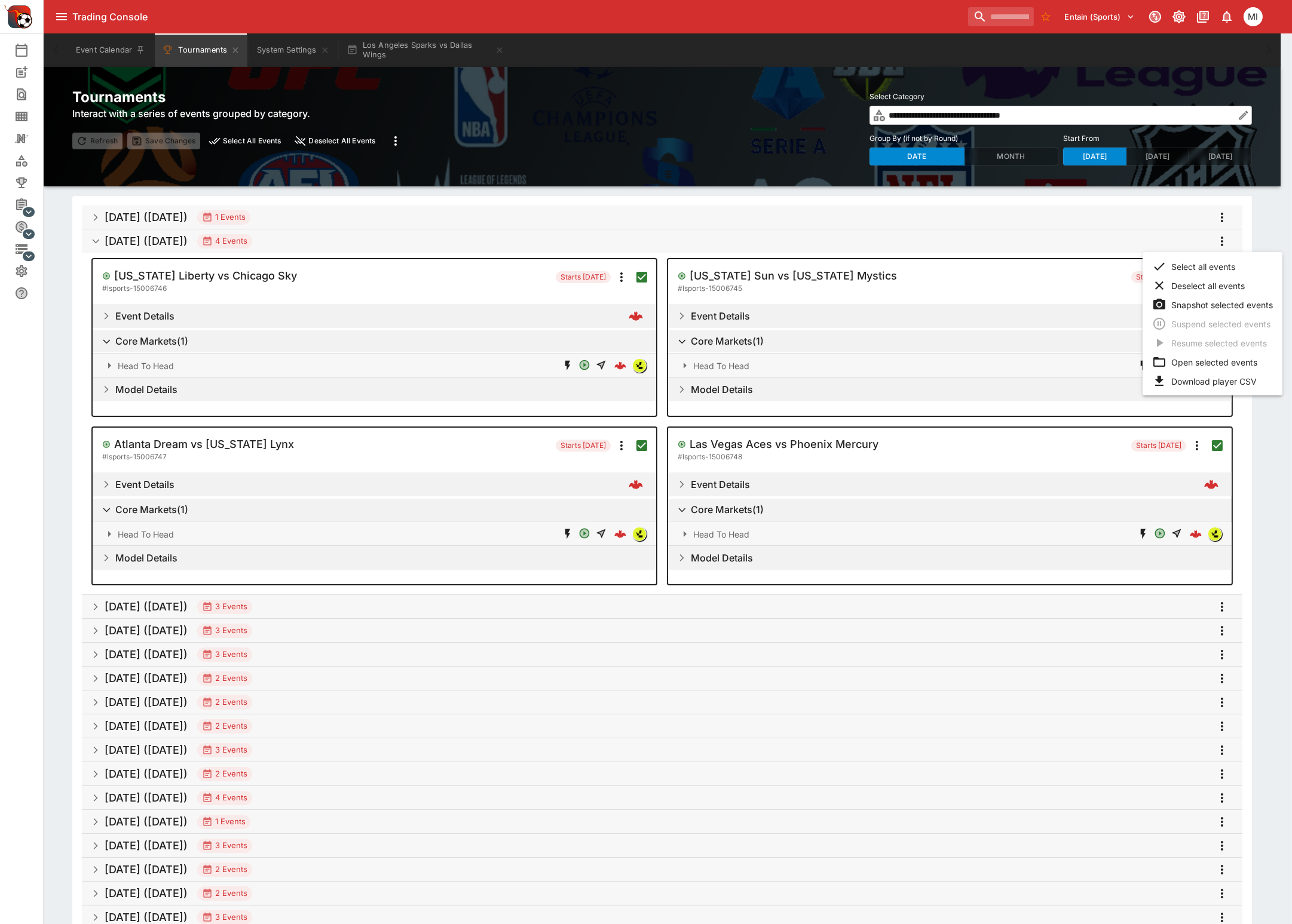
click at [1193, 357] on li "Open selected events" at bounding box center [1212, 361] width 140 height 19
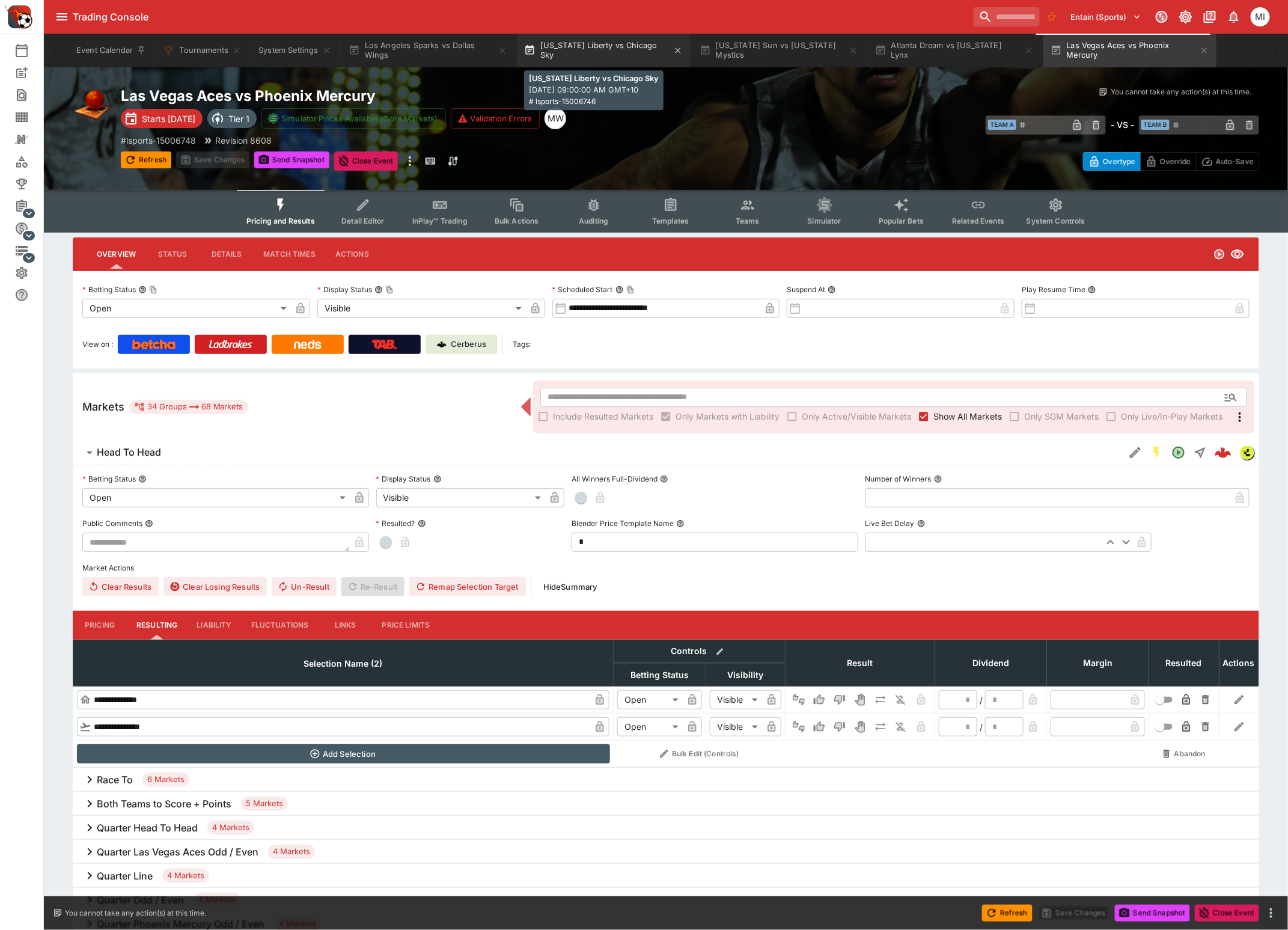
click at [628, 59] on button "New York Liberty vs Chicago Sky" at bounding box center [603, 50] width 173 height 34
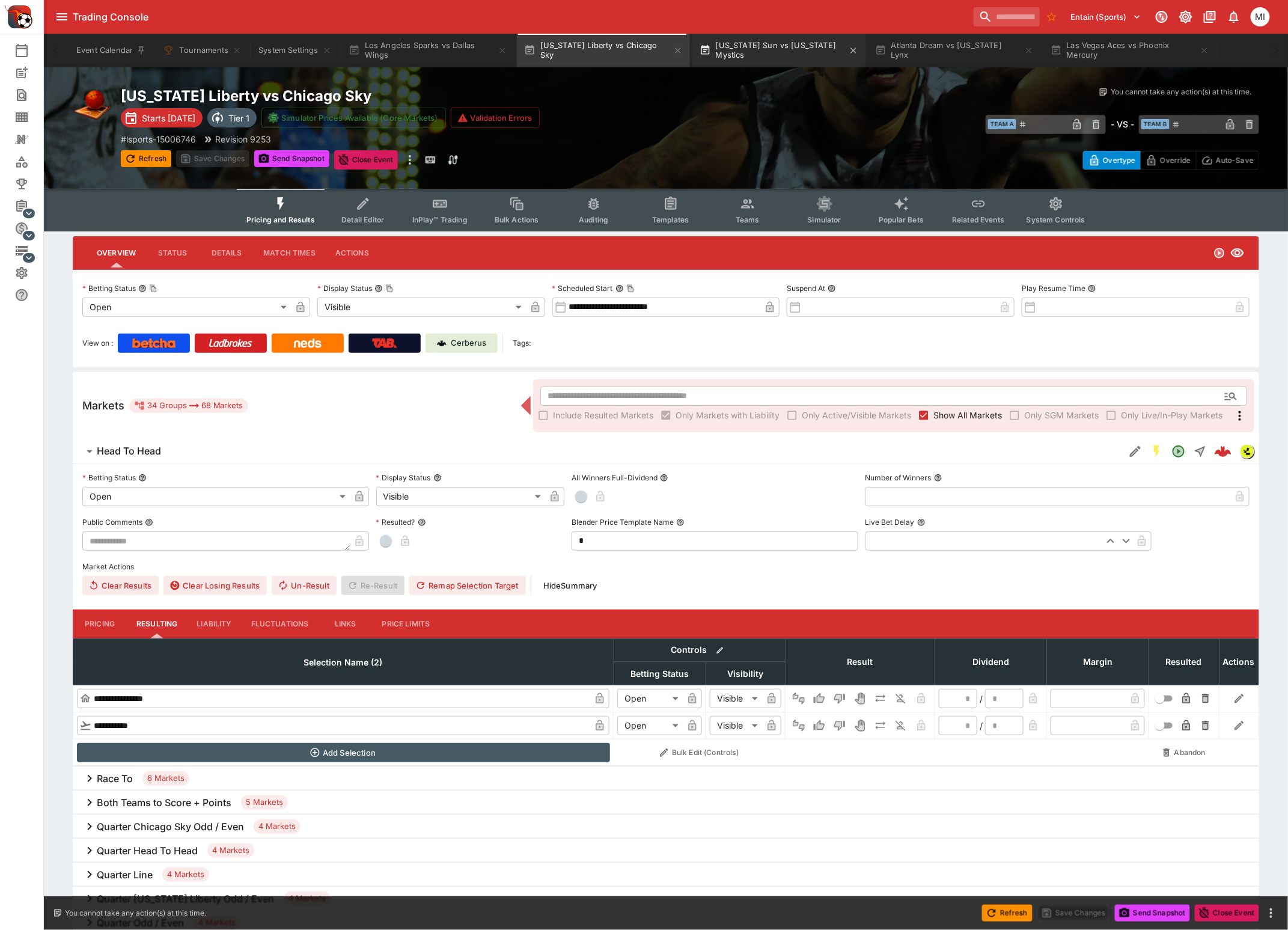
click at [740, 62] on button "Connecticut Sun vs Washington Mystics" at bounding box center [778, 50] width 173 height 34
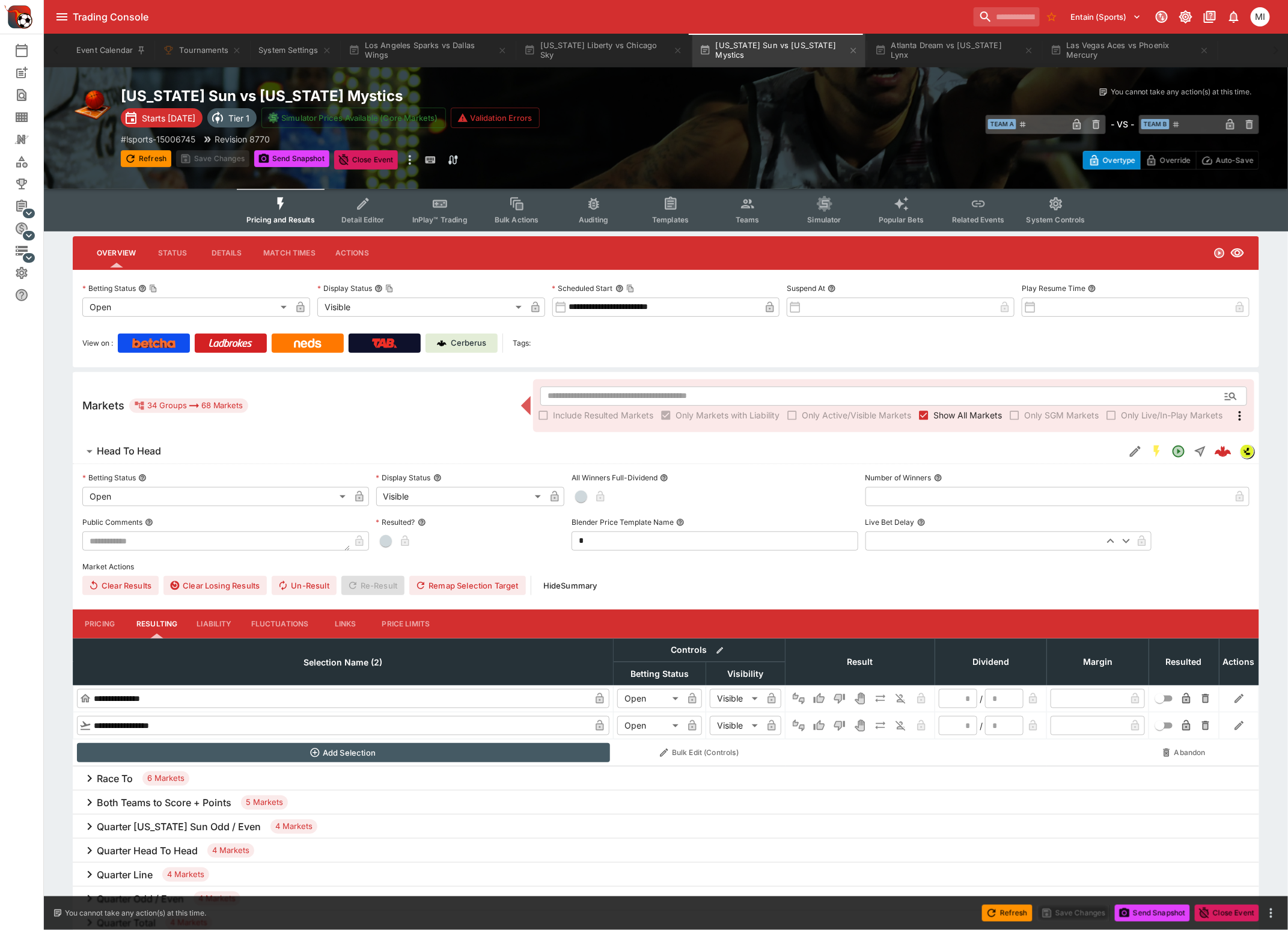
click at [100, 620] on button "Pricing" at bounding box center [100, 624] width 54 height 29
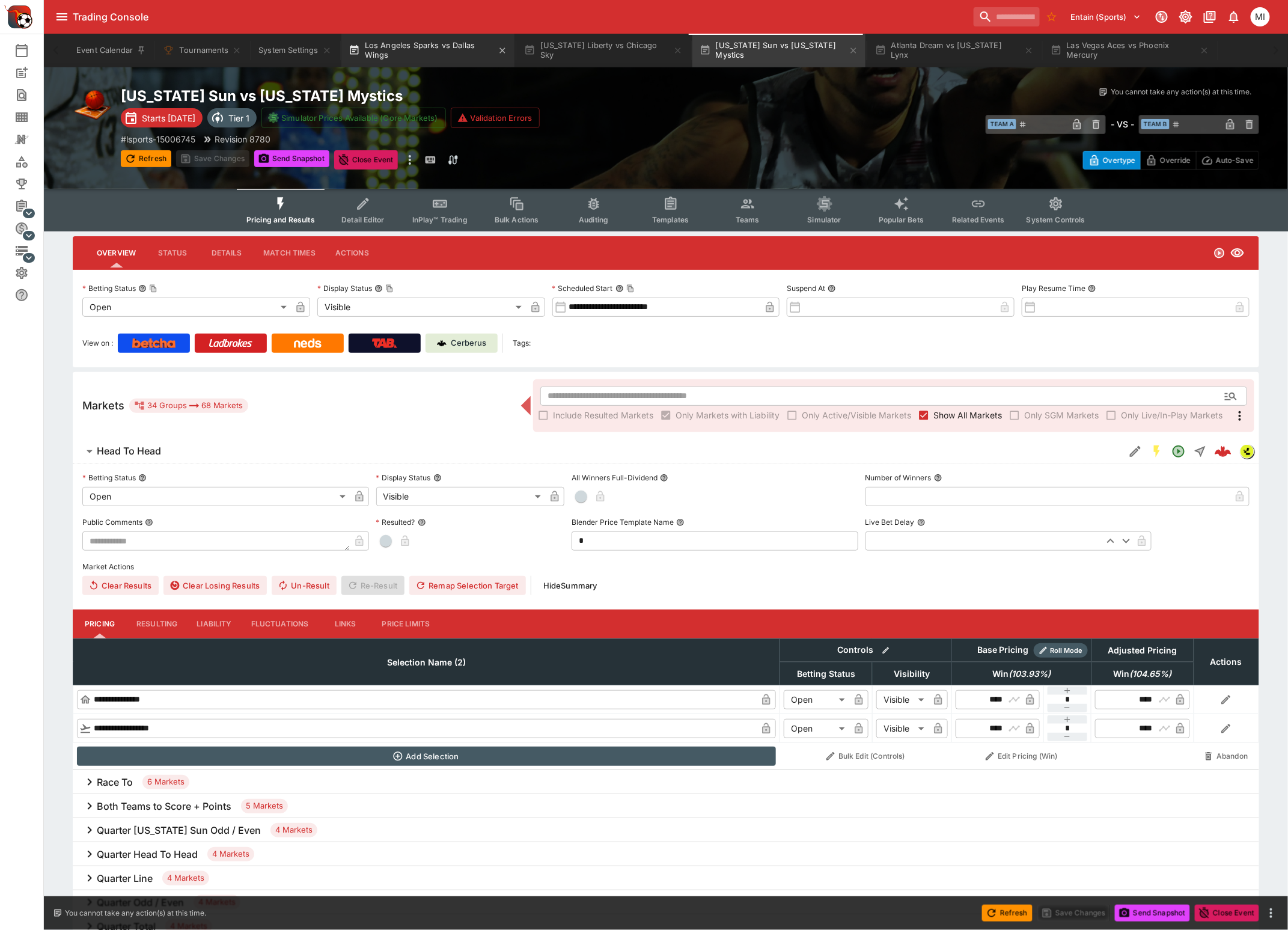
click at [437, 51] on button "Los Angeles Sparks vs Dallas Wings" at bounding box center [428, 50] width 173 height 34
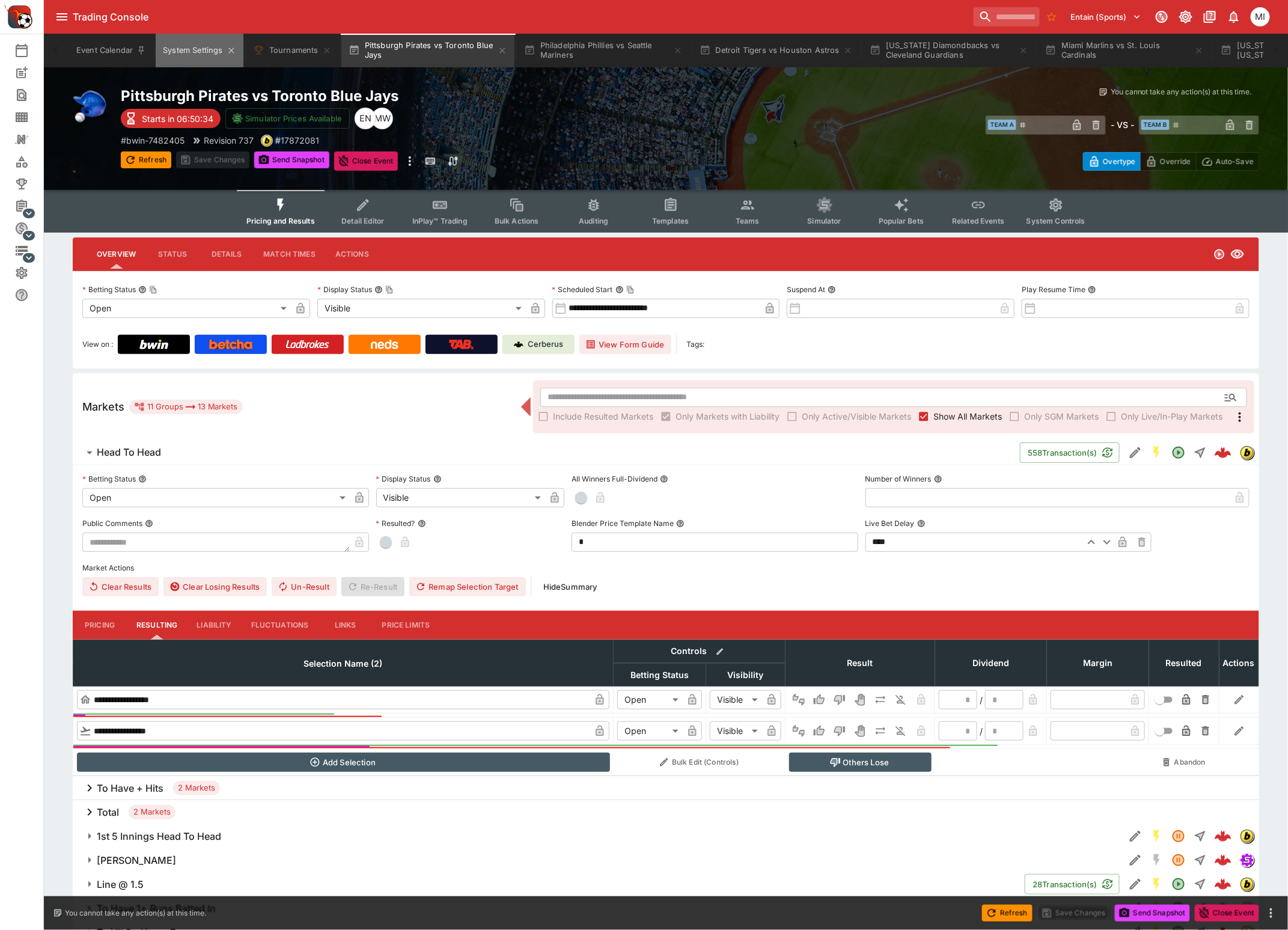
click at [169, 46] on button "System Settings" at bounding box center [199, 50] width 87 height 34
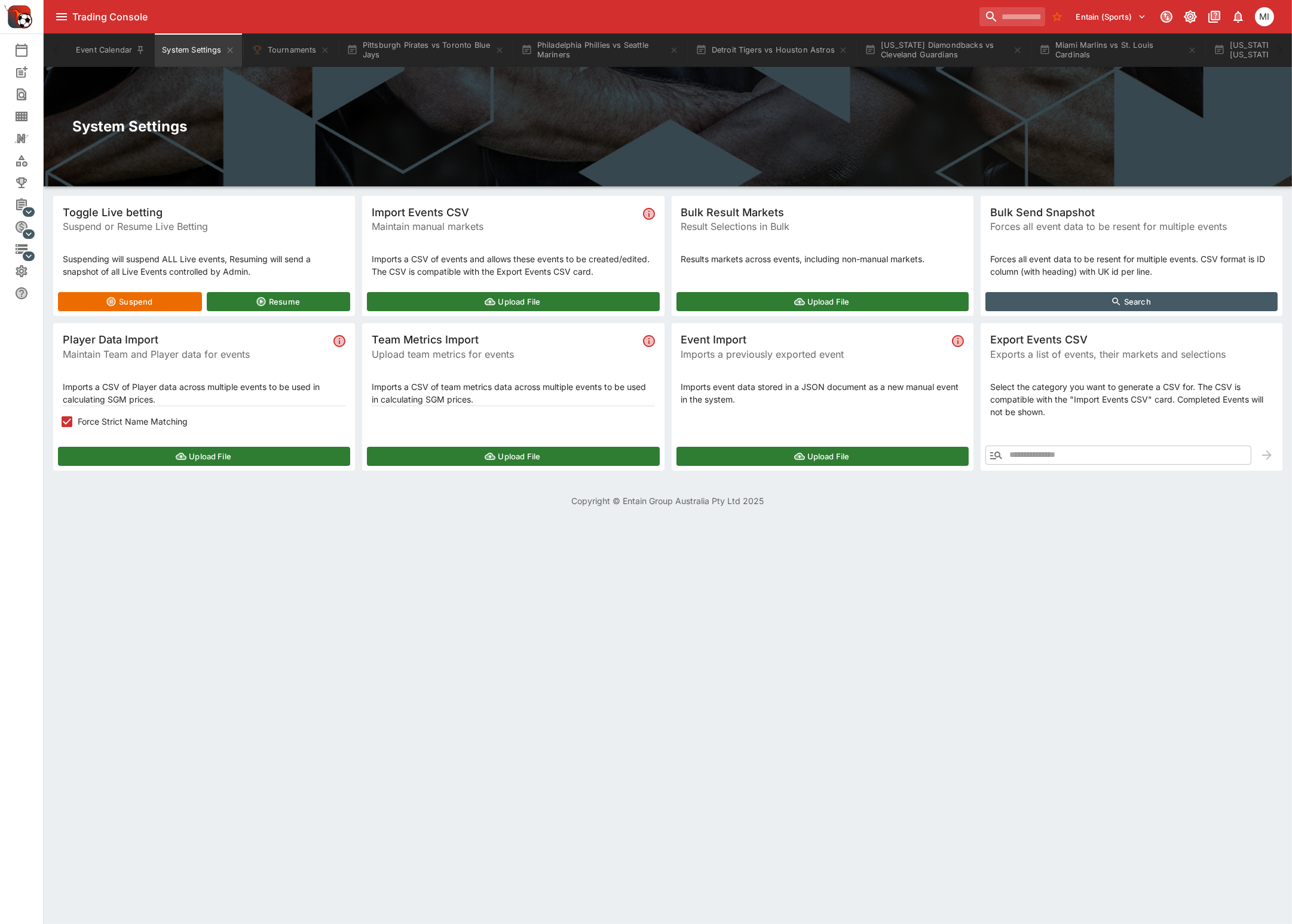
click at [119, 449] on button "Upload File" at bounding box center [204, 456] width 292 height 19
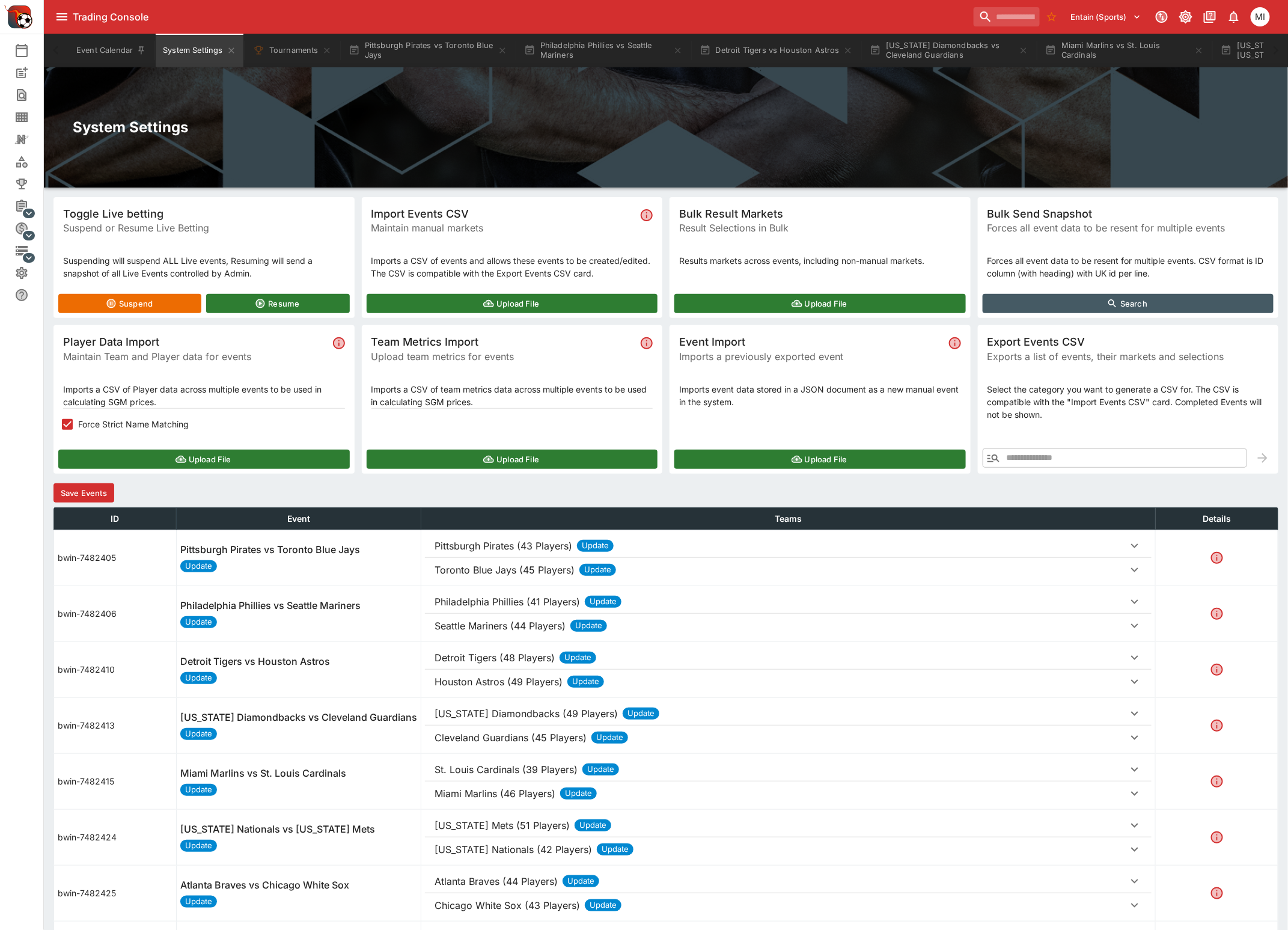
click at [111, 496] on button "Save Events" at bounding box center [84, 492] width 61 height 19
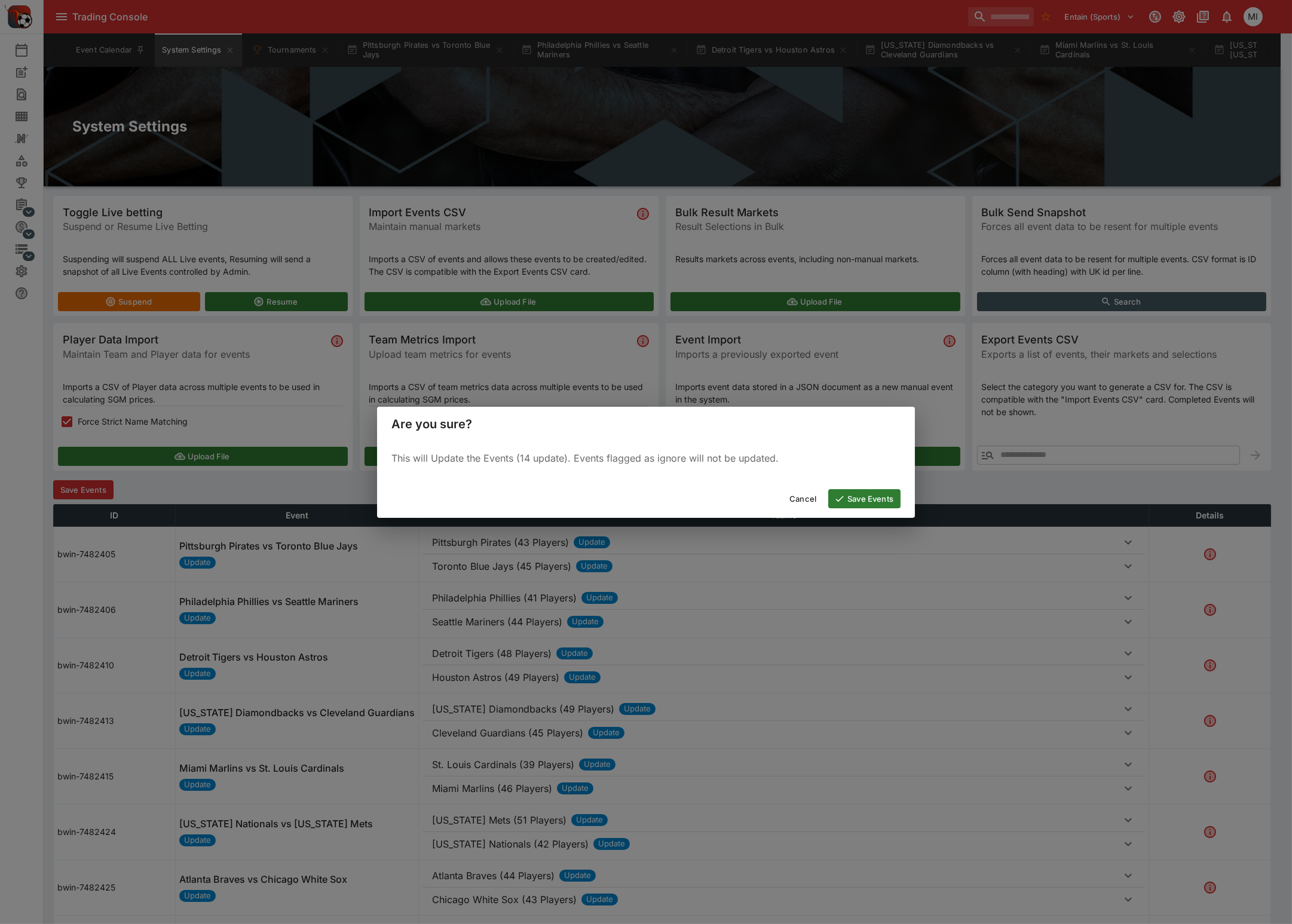
click at [855, 501] on button "Save Events" at bounding box center [864, 499] width 73 height 19
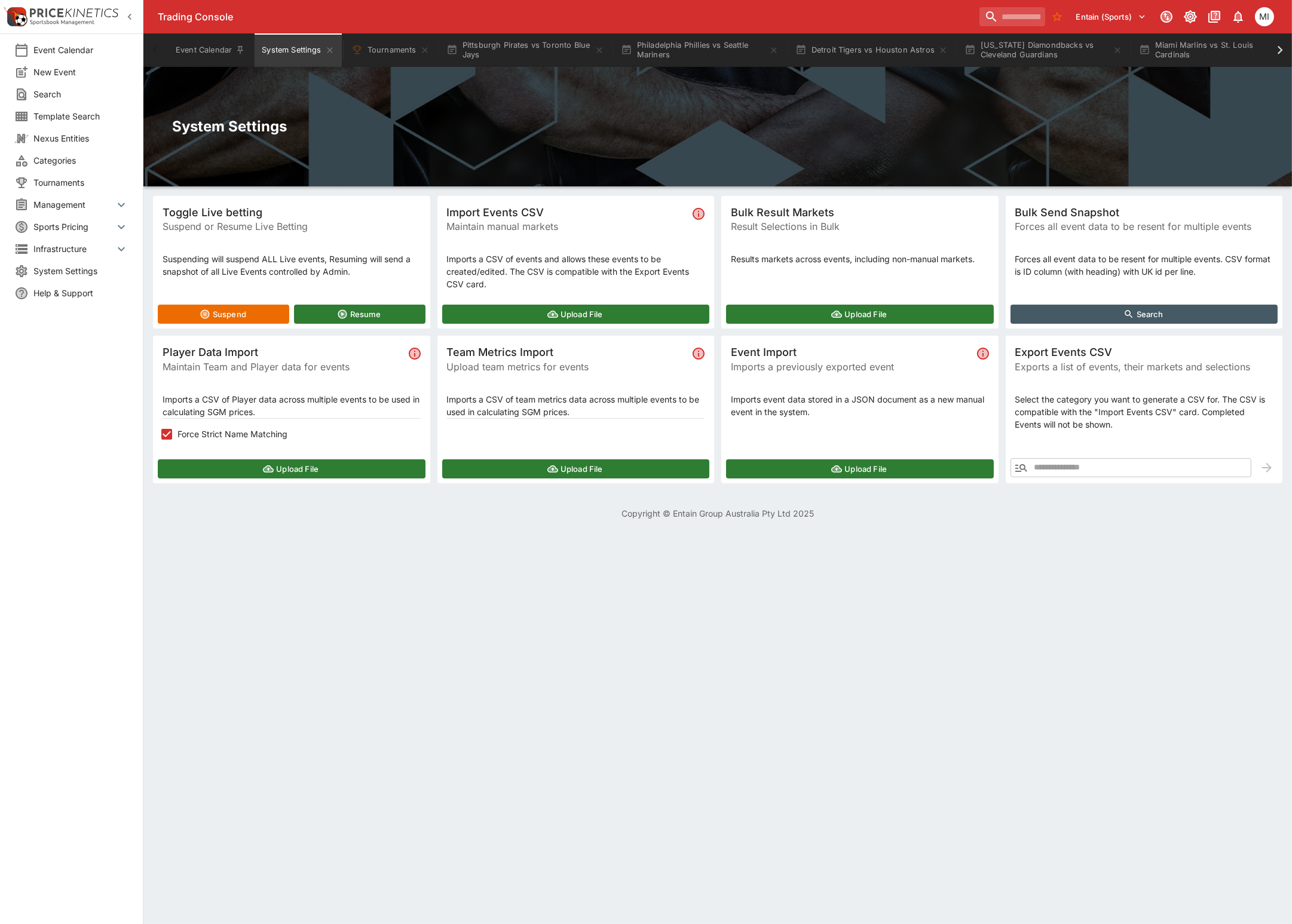
click at [128, 19] on icon "button" at bounding box center [130, 17] width 12 height 12
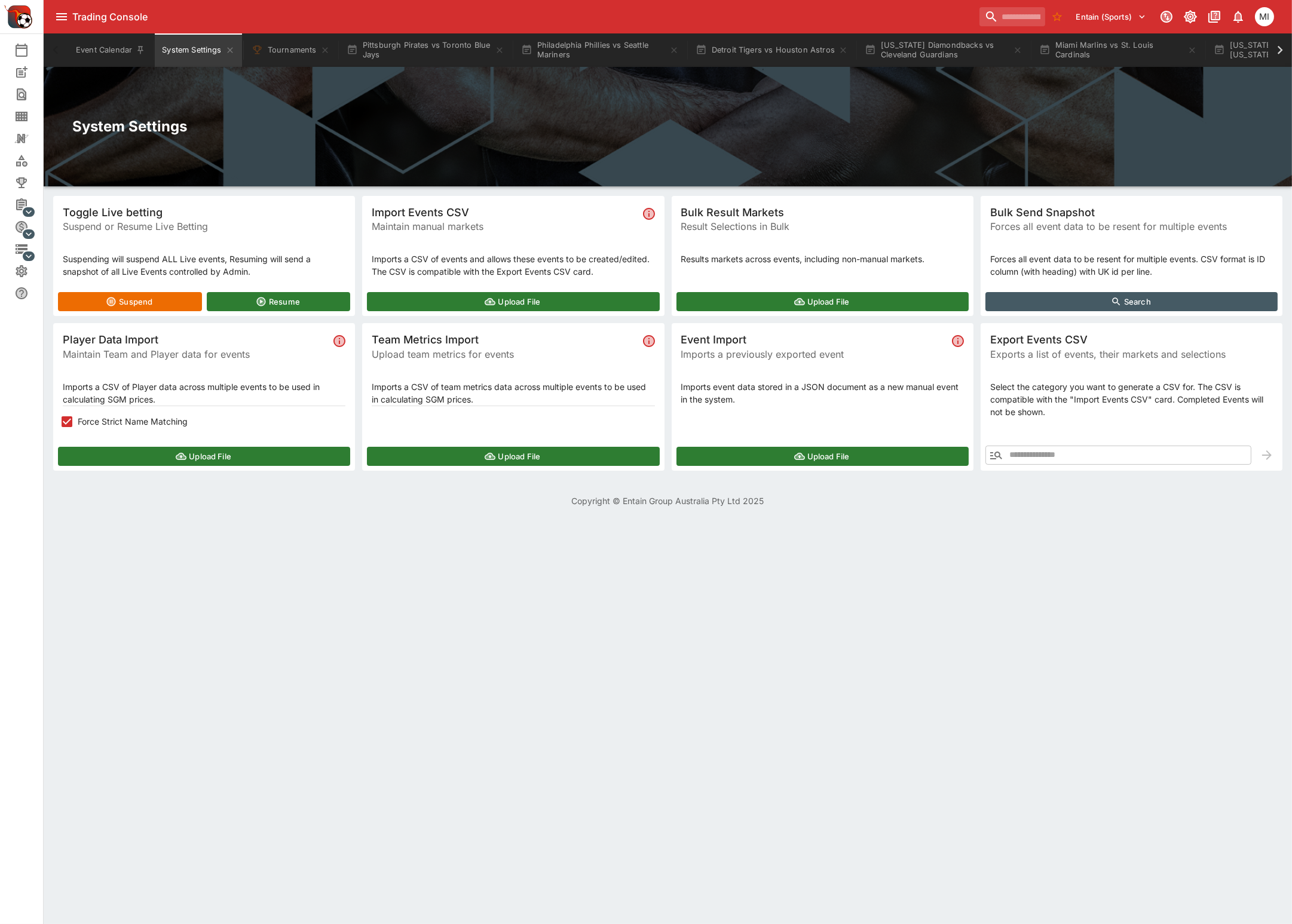
click at [1282, 57] on icon at bounding box center [1279, 50] width 17 height 17
click at [1277, 51] on icon at bounding box center [1279, 50] width 17 height 17
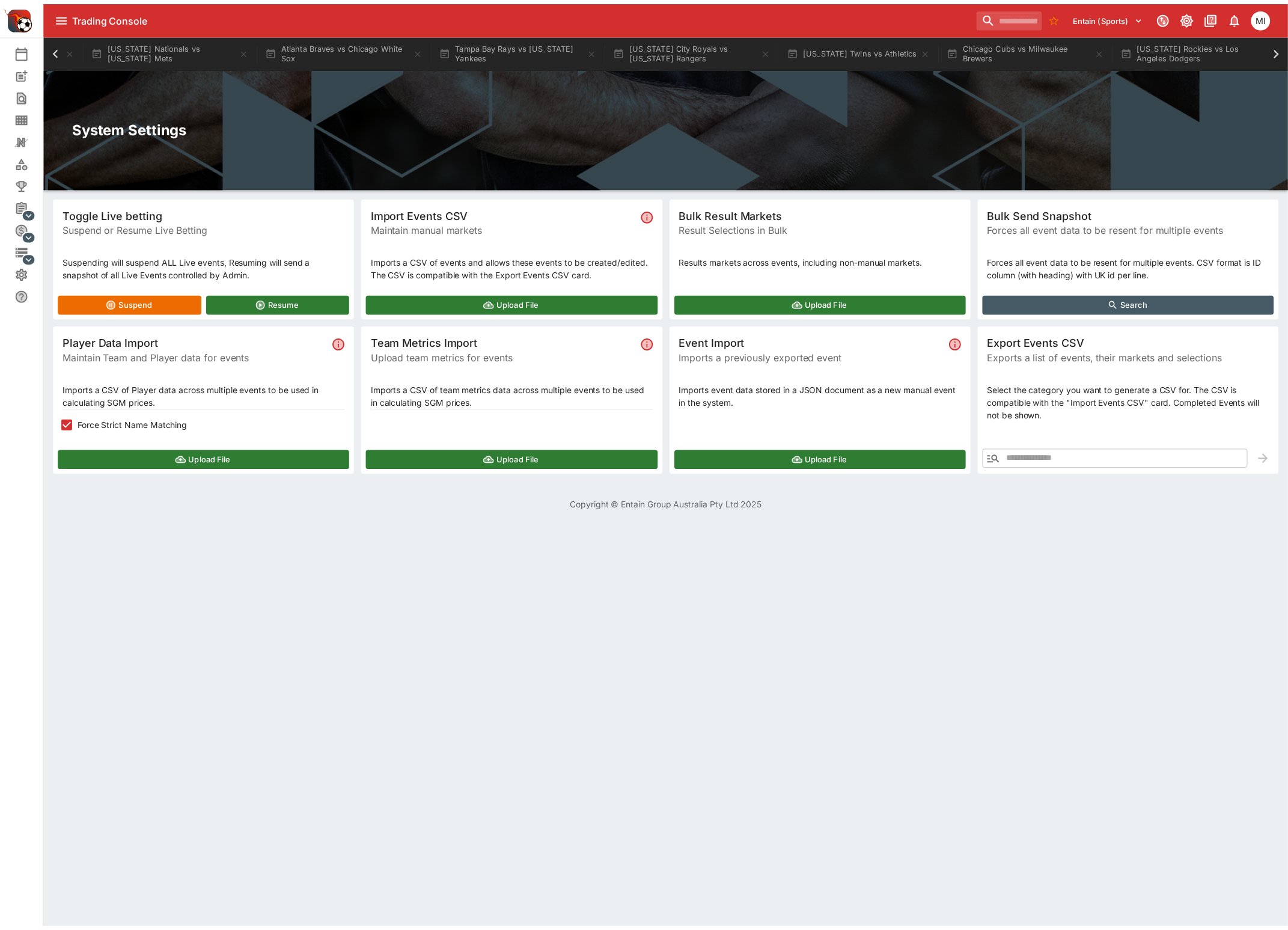
scroll to position [0, 1512]
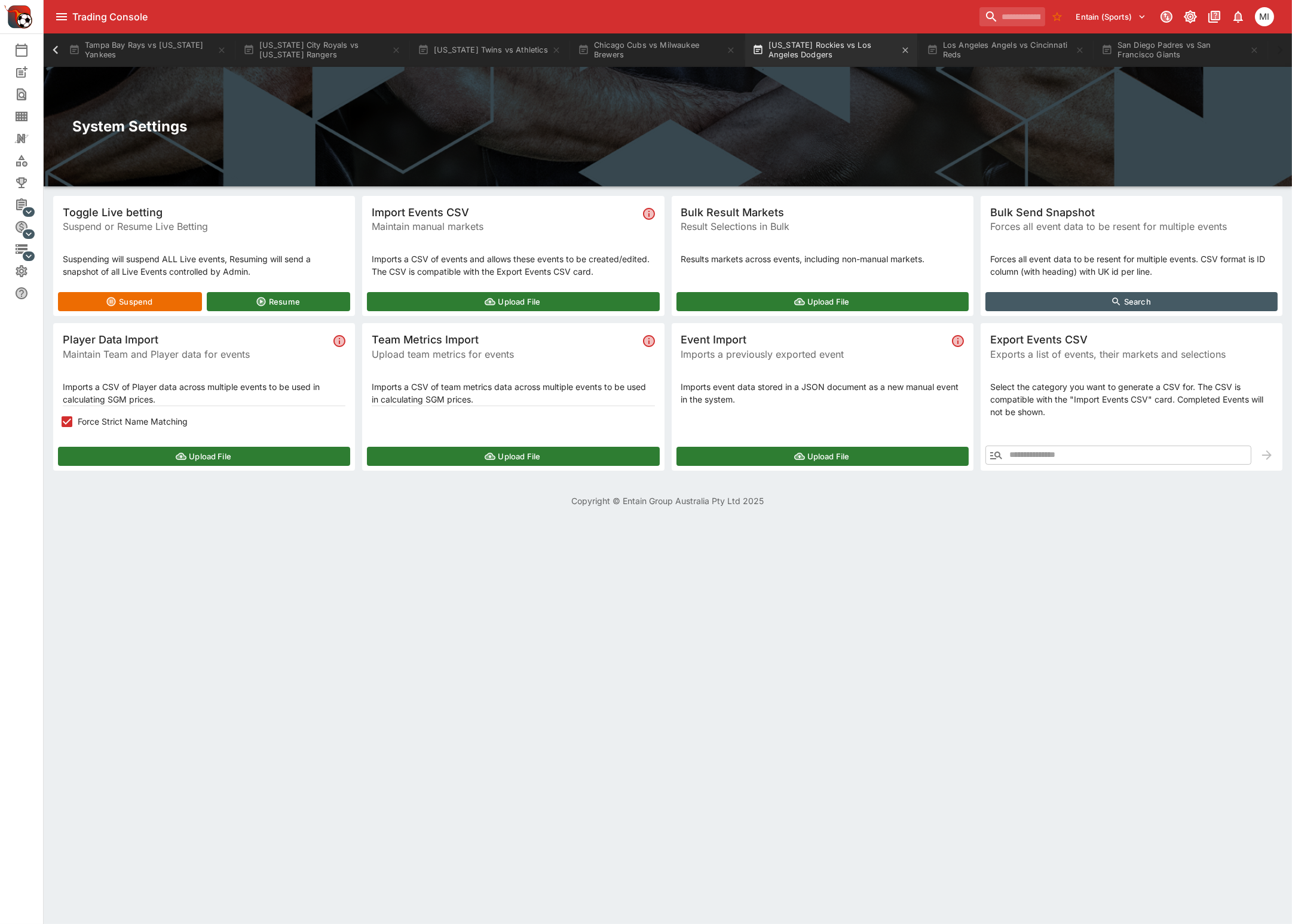
click at [839, 55] on button "[US_STATE] Rockies vs Los Angeles Dodgers" at bounding box center [831, 50] width 172 height 33
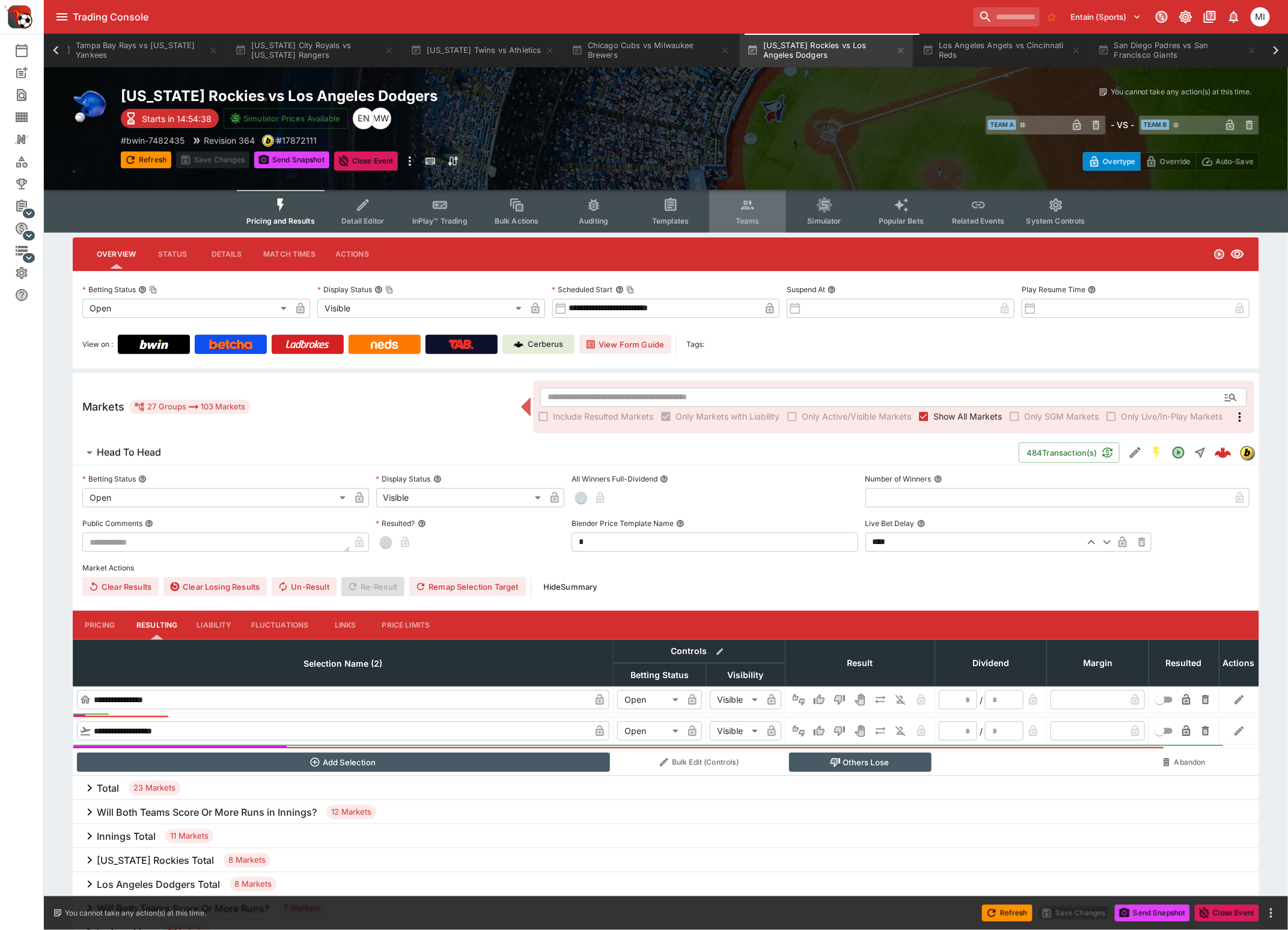
click at [744, 214] on button "Teams" at bounding box center [747, 211] width 77 height 43
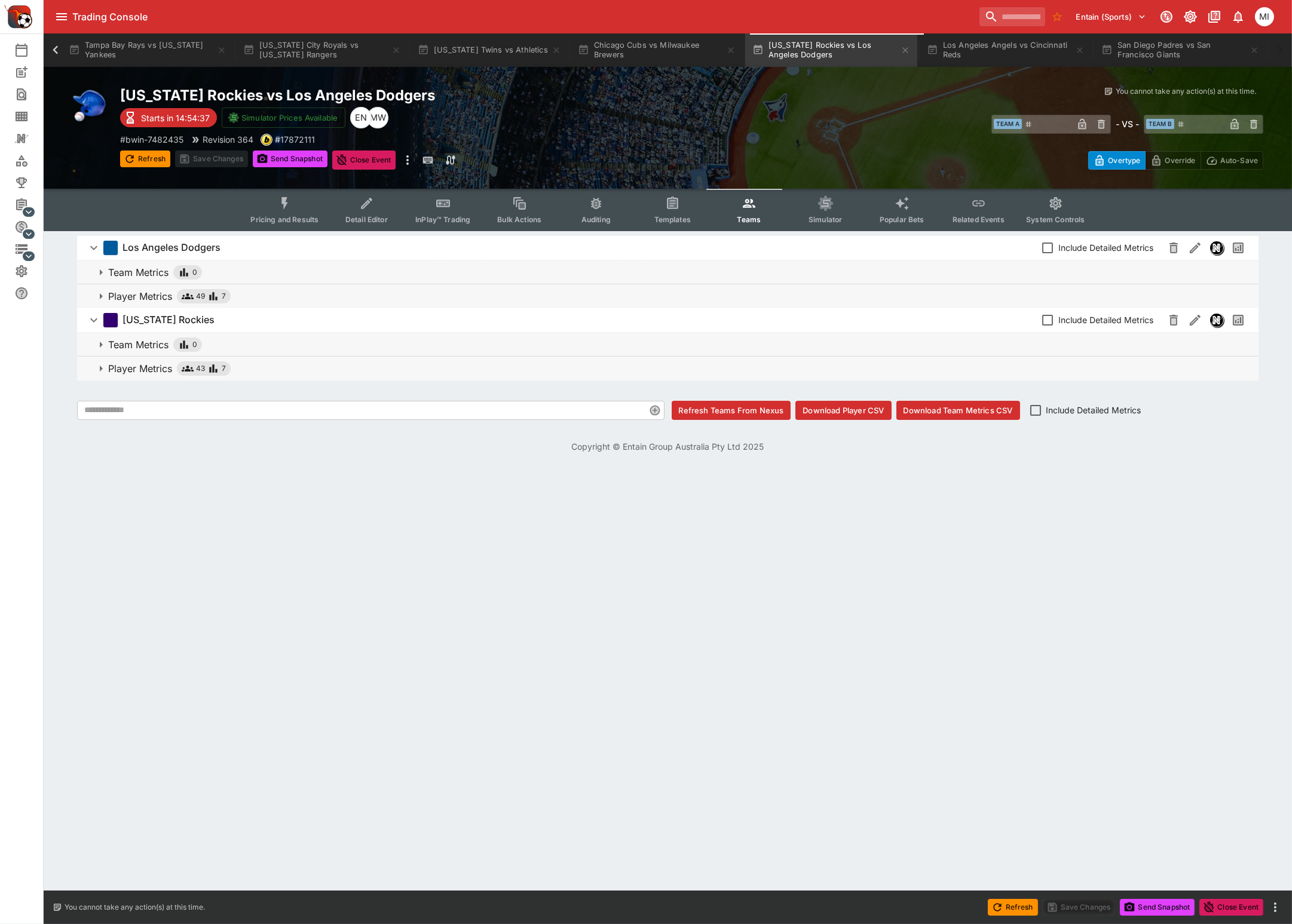
click at [144, 300] on p "Player Metrics" at bounding box center [140, 296] width 64 height 15
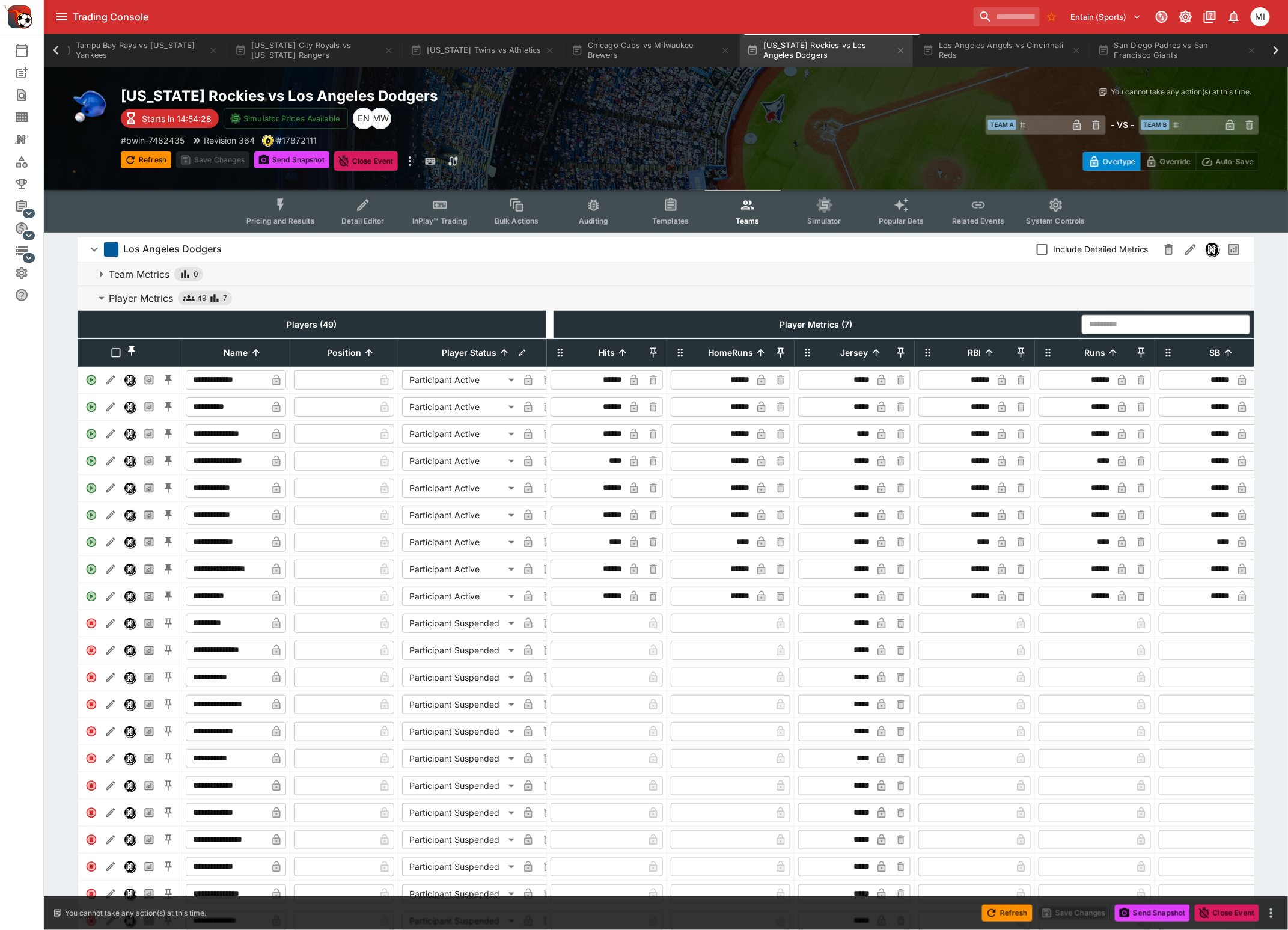
click at [141, 288] on button "Player Metrics 49 7" at bounding box center [666, 298] width 1177 height 24
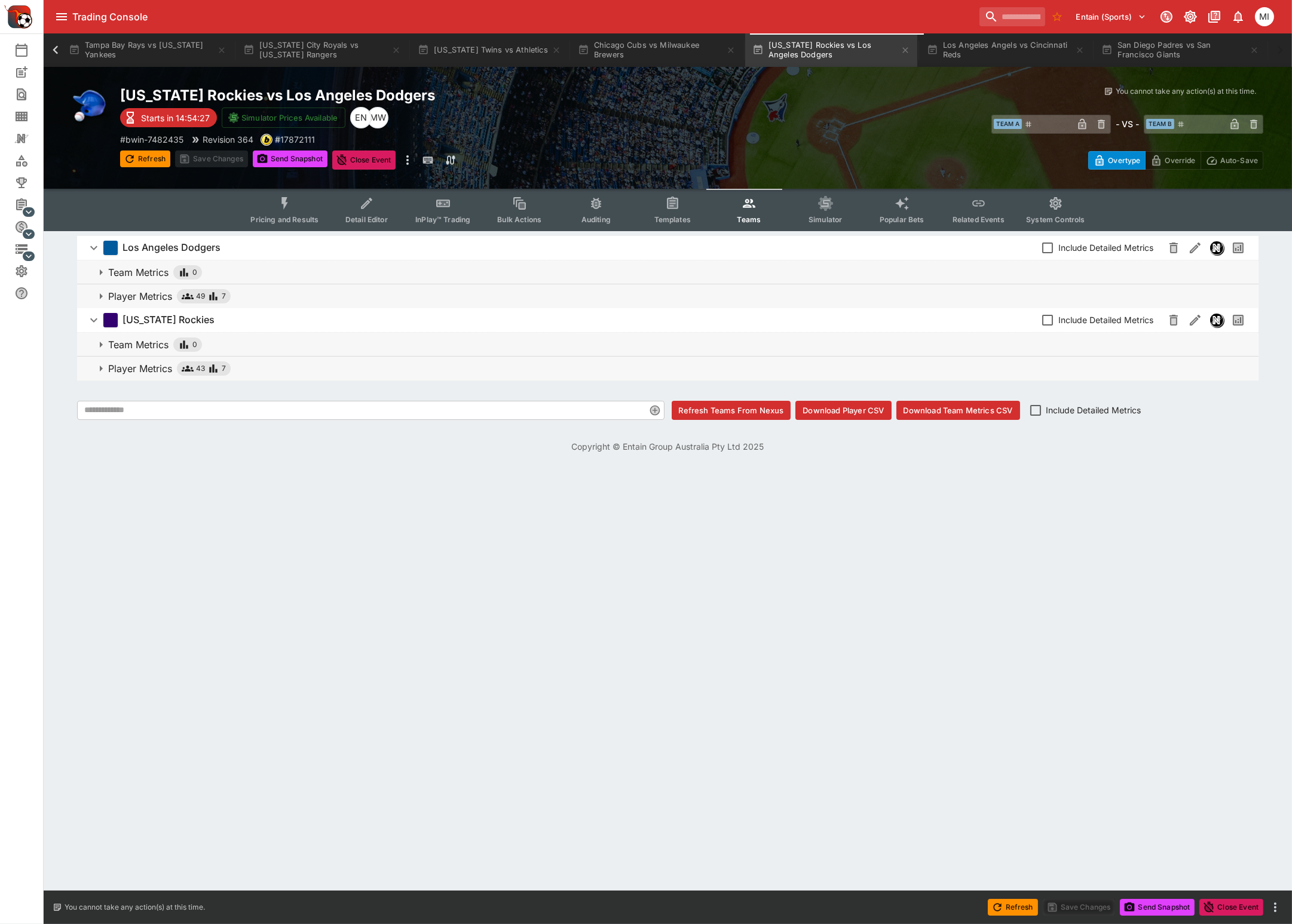
click at [149, 363] on p "Player Metrics" at bounding box center [140, 369] width 64 height 15
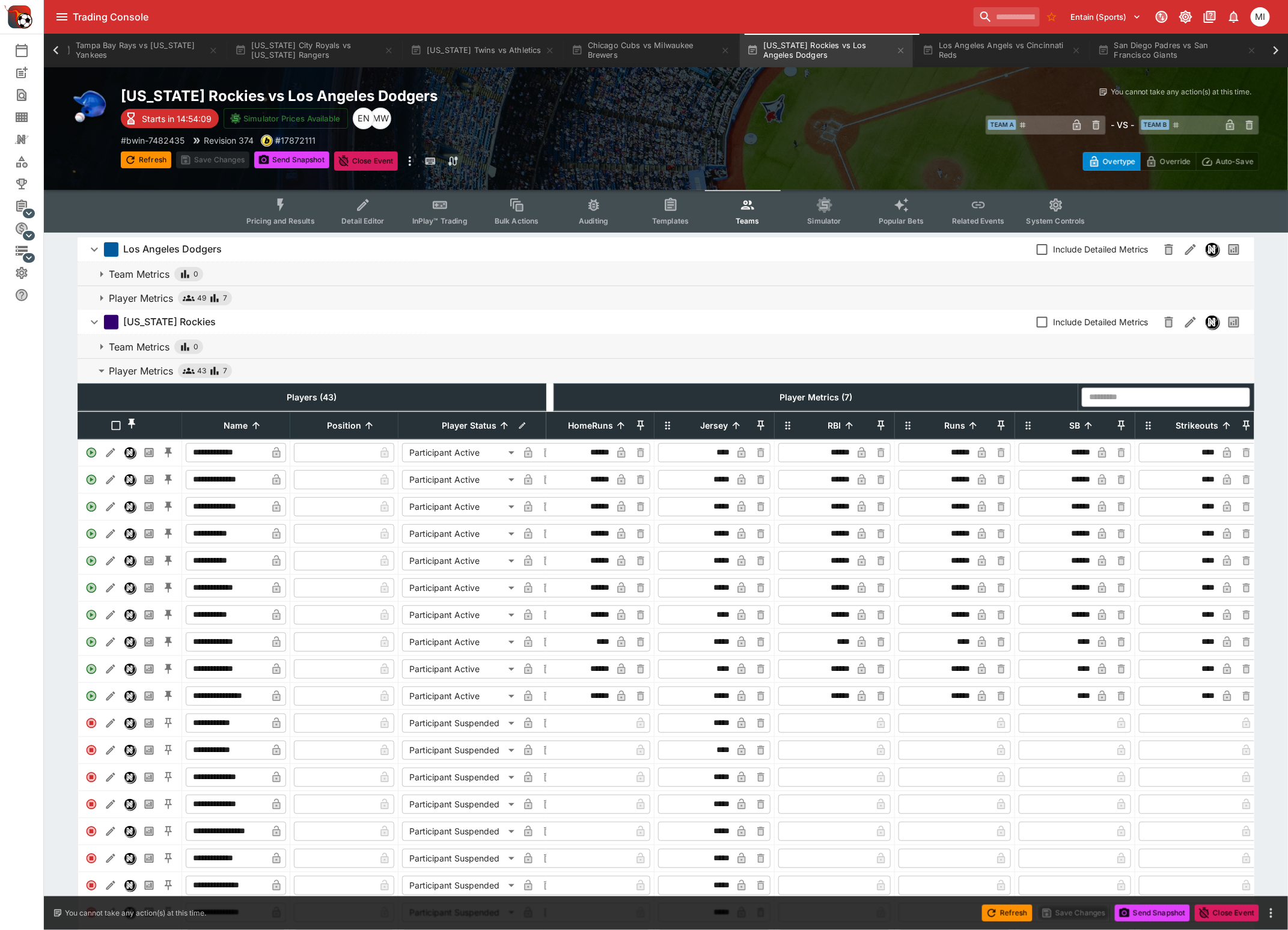
scroll to position [0, 143]
click at [1190, 651] on input "****" at bounding box center [1176, 642] width 76 height 19
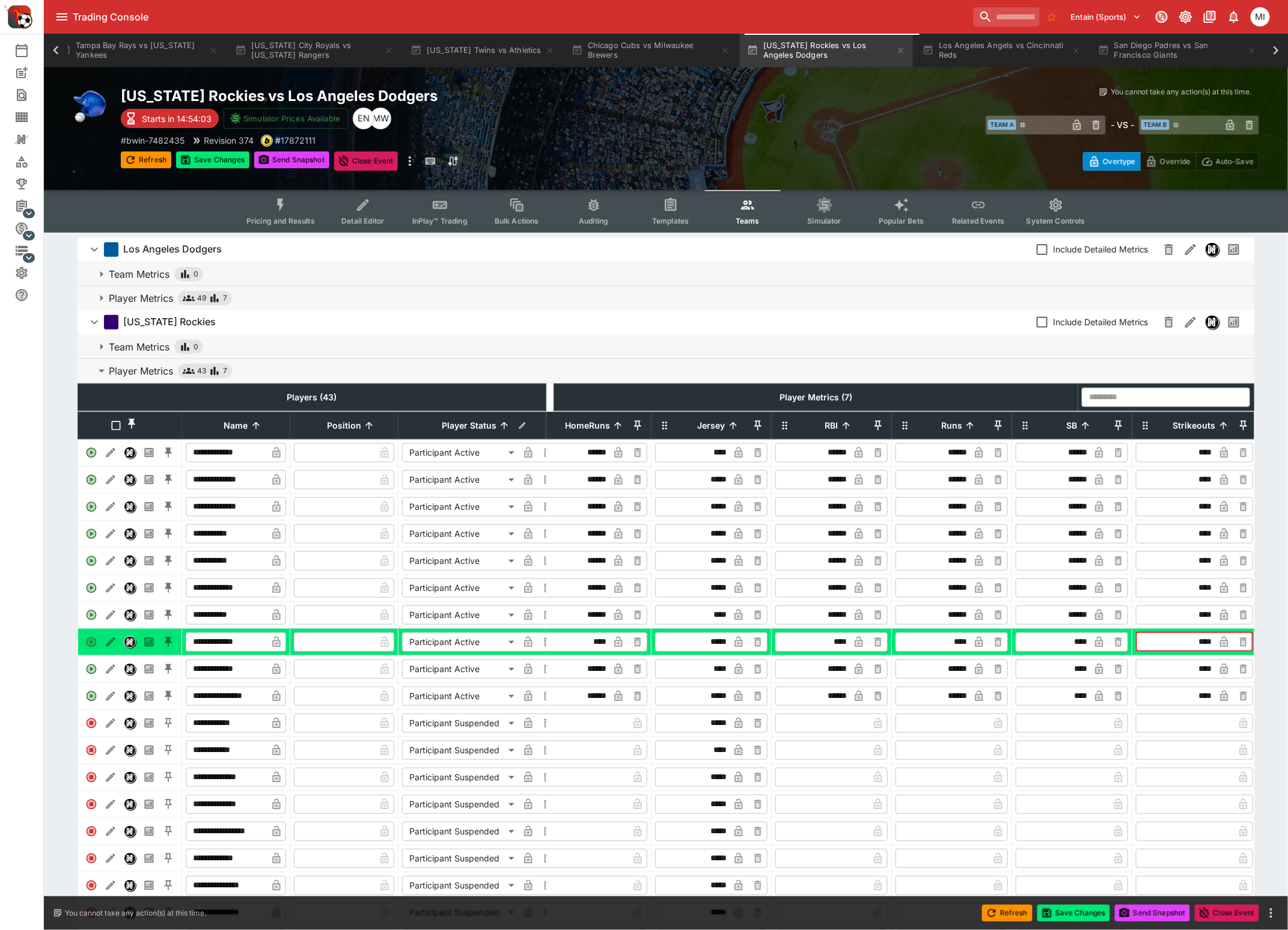
type input "****"
click at [1222, 648] on icon "button" at bounding box center [1224, 642] width 12 height 12
click at [223, 165] on button "Save Changes" at bounding box center [212, 159] width 73 height 17
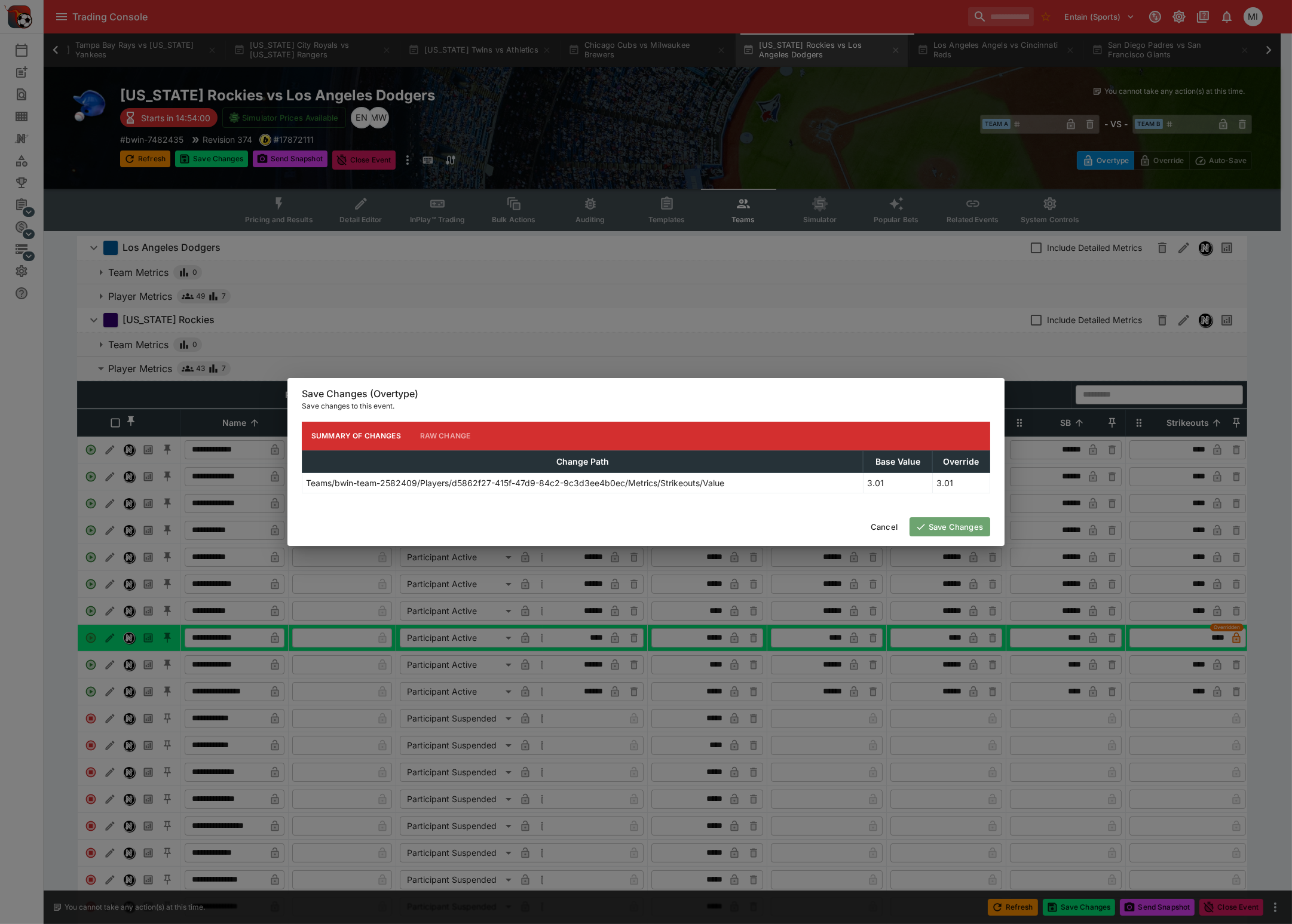
click at [964, 533] on button "Save Changes" at bounding box center [949, 527] width 81 height 19
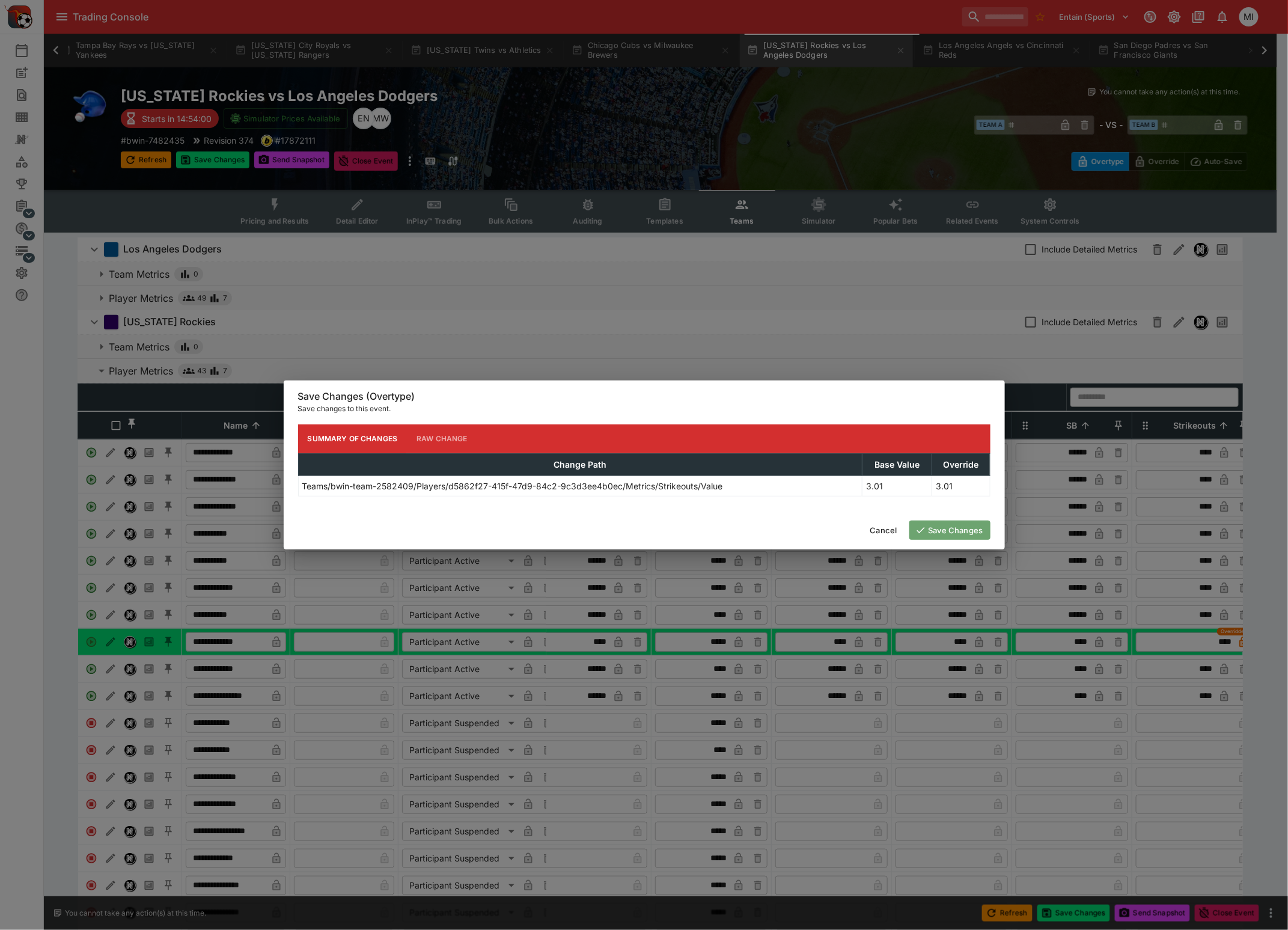
scroll to position [0, 133]
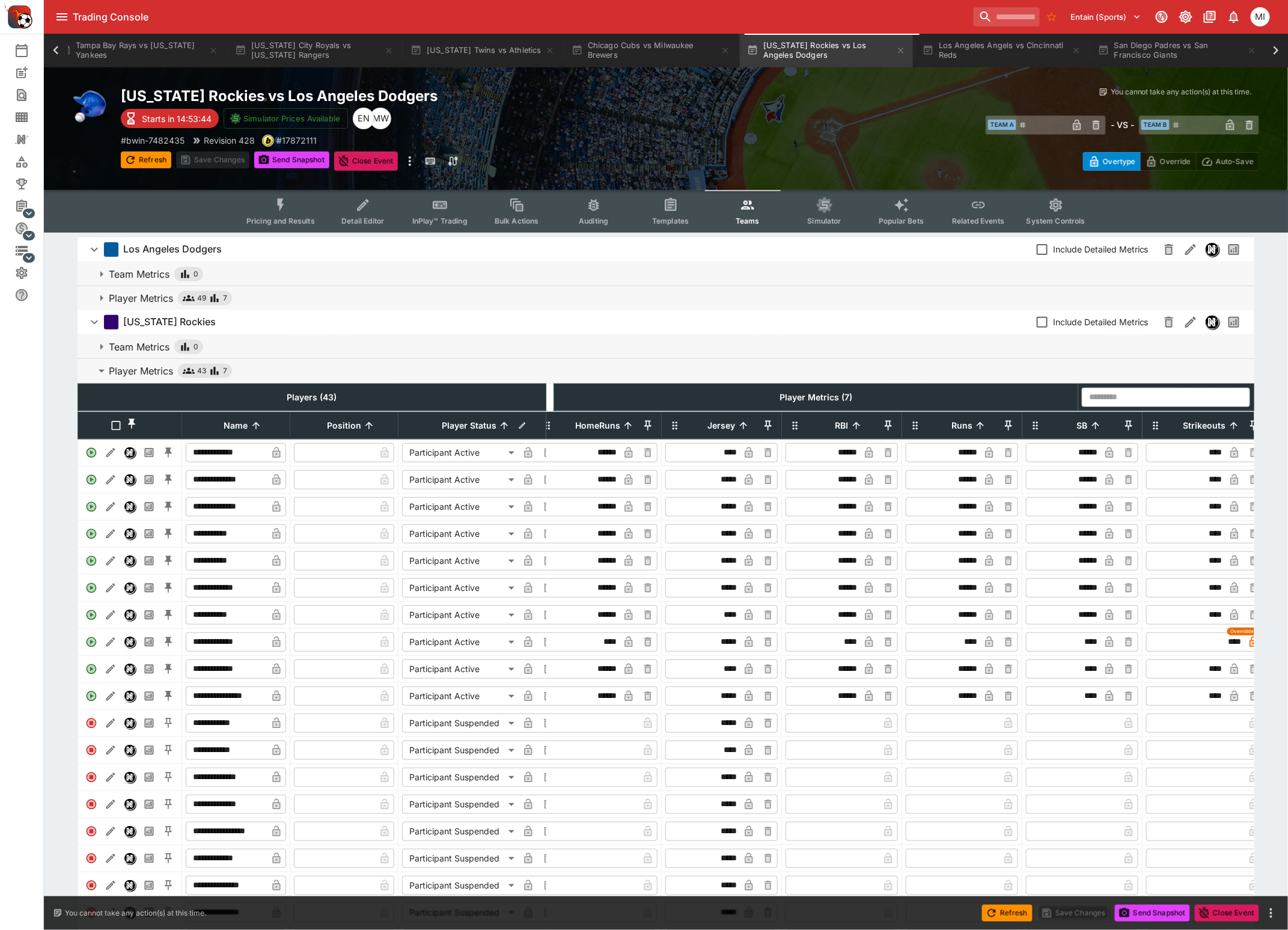
click at [1240, 650] on input "****" at bounding box center [1196, 642] width 96 height 19
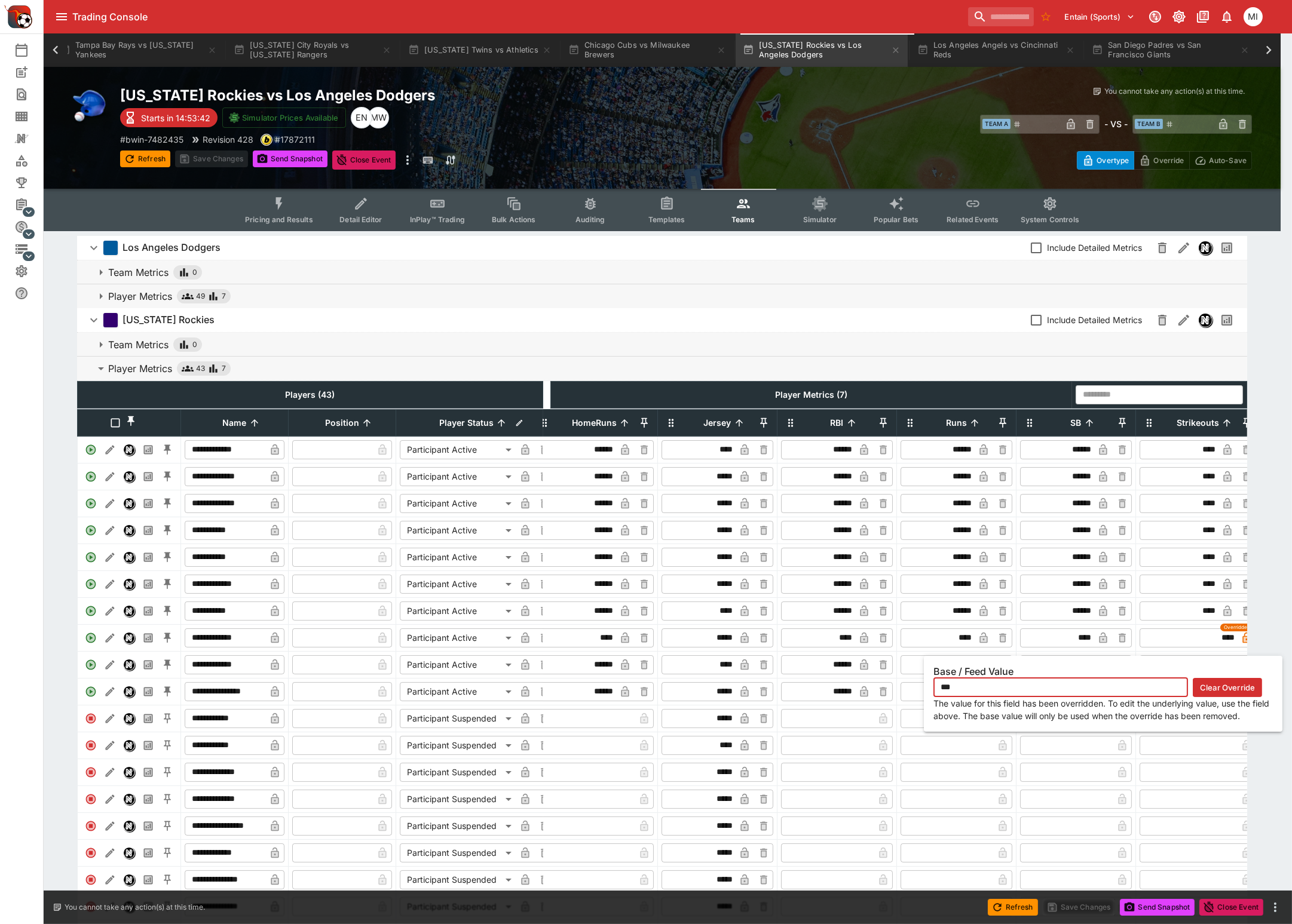
type input "****"
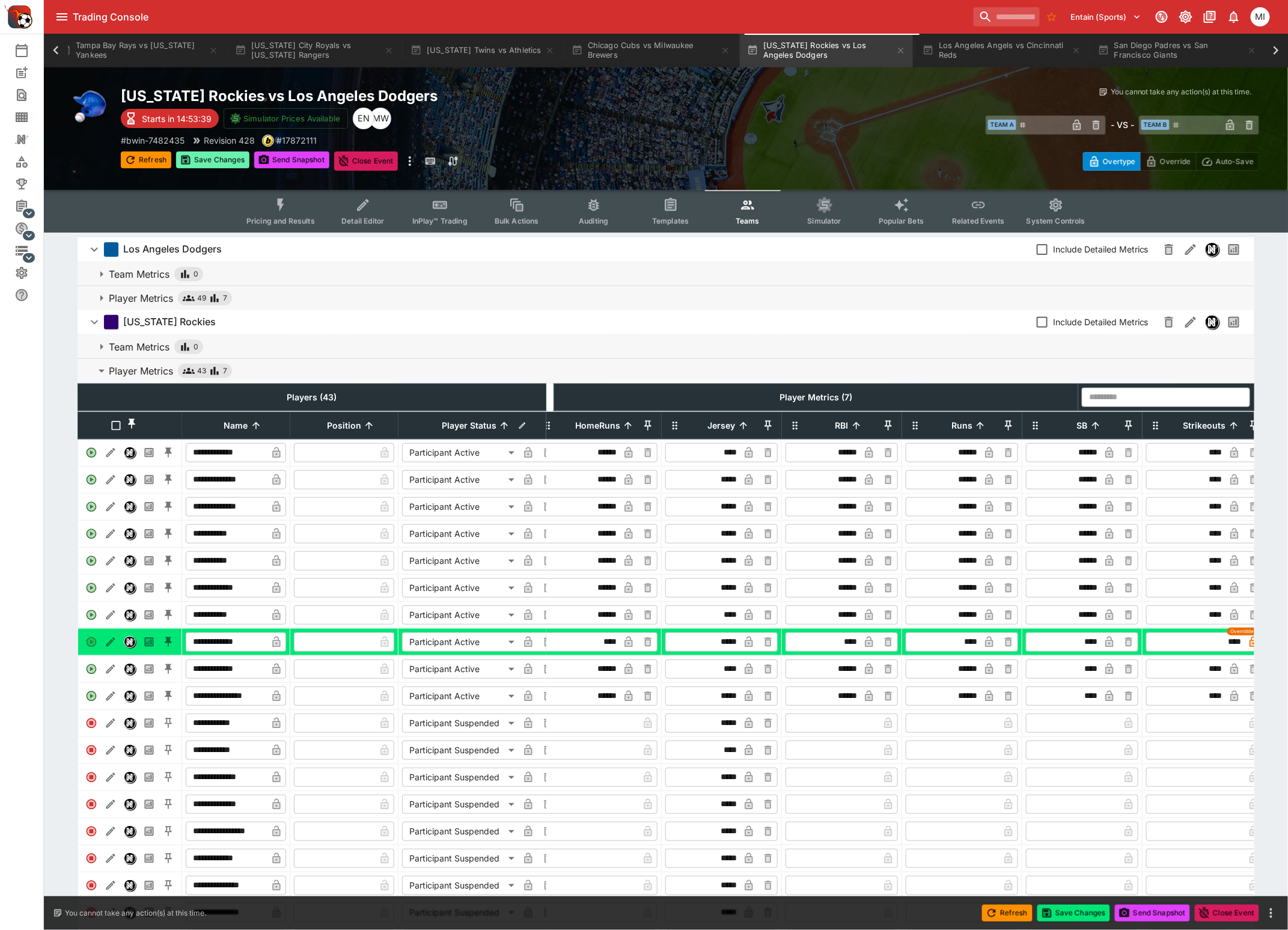
click at [222, 161] on button "Save Changes" at bounding box center [212, 159] width 73 height 17
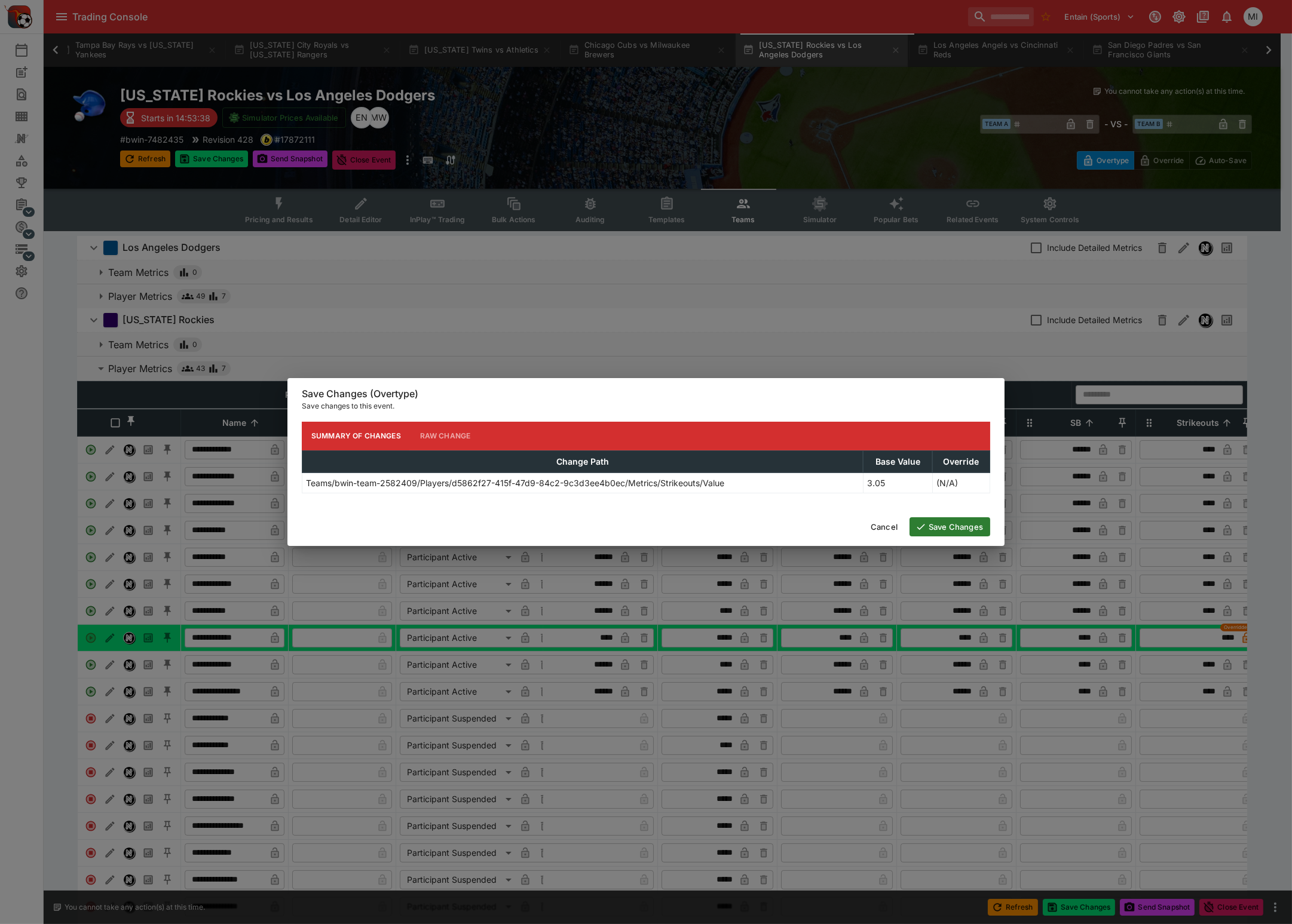
click at [954, 529] on button "Save Changes" at bounding box center [949, 527] width 81 height 19
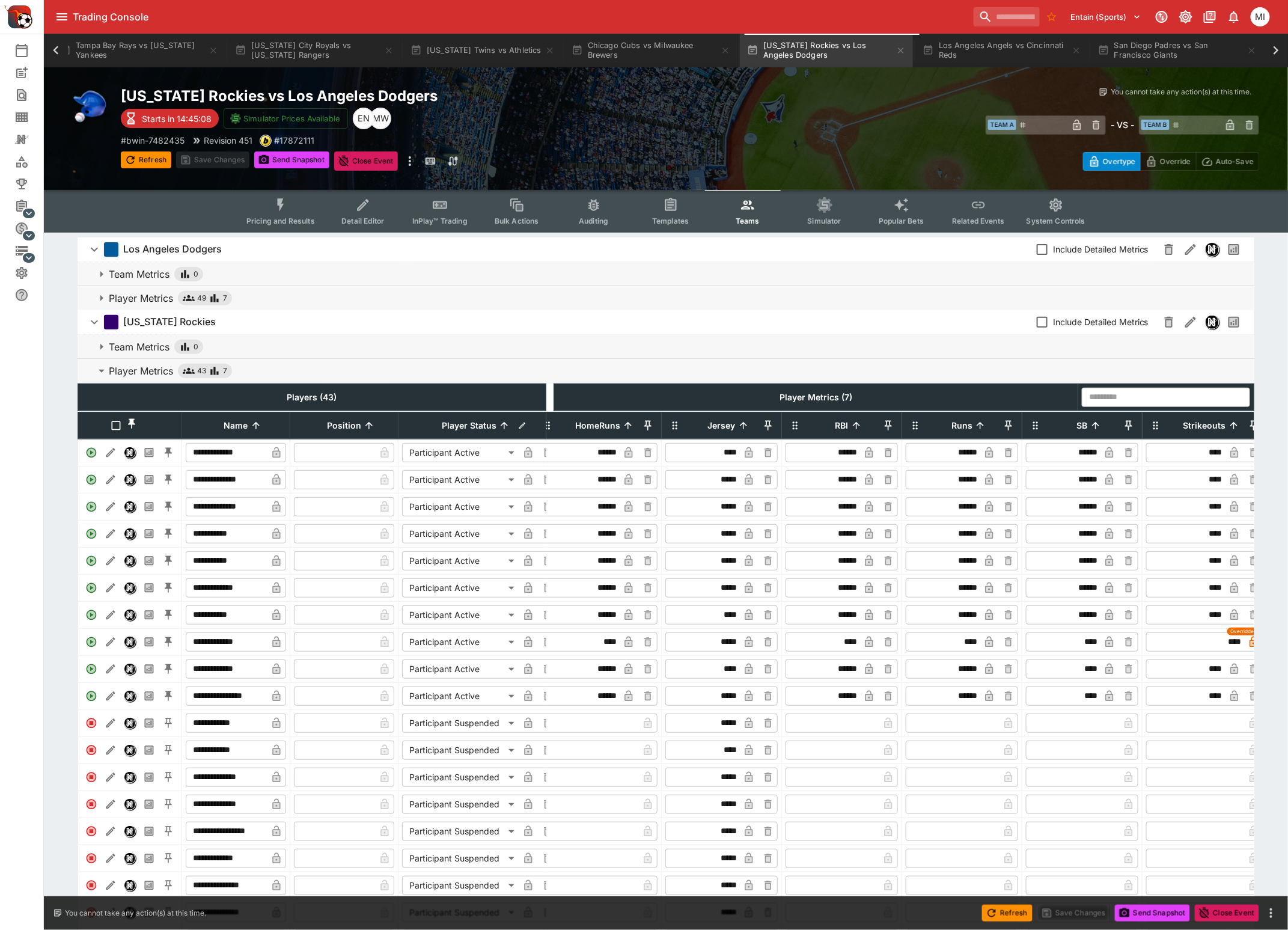
click at [54, 53] on icon at bounding box center [56, 50] width 17 height 17
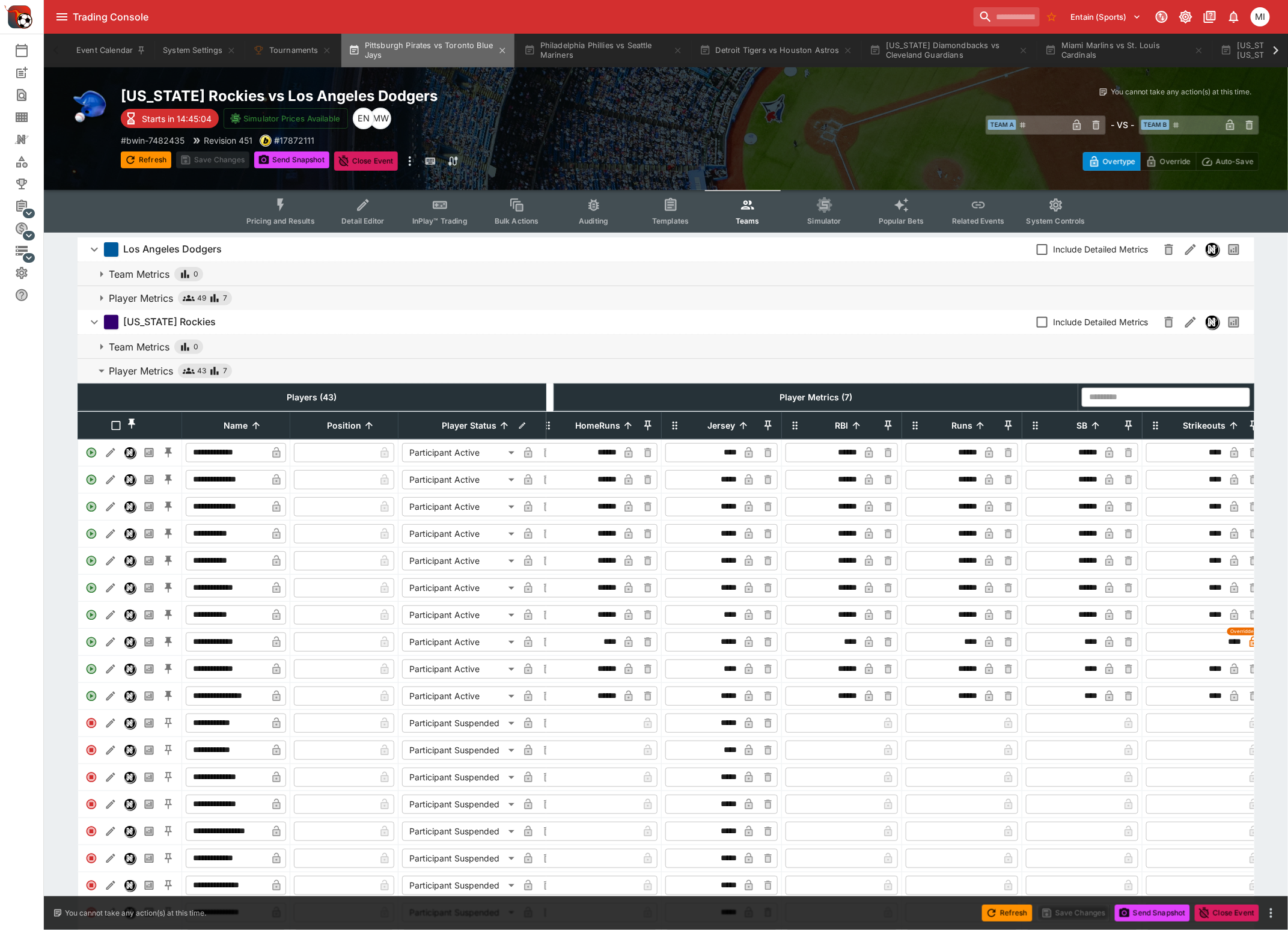
click at [417, 62] on button "Pittsburgh Pirates vs Toronto Blue Jays" at bounding box center [428, 50] width 173 height 34
